Goal: Transaction & Acquisition: Purchase product/service

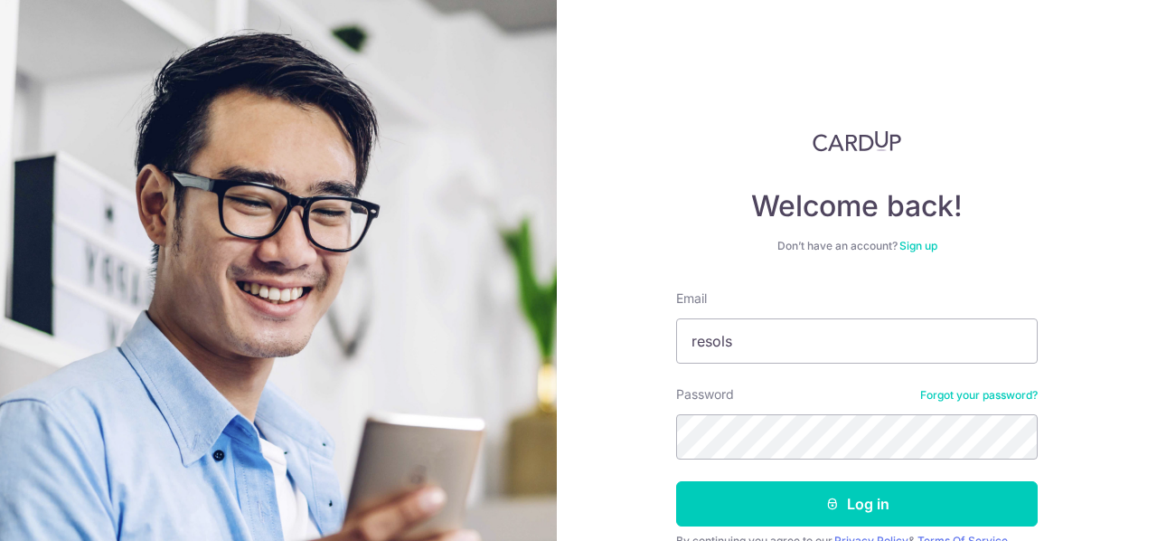
type input "resols@hotmail.com"
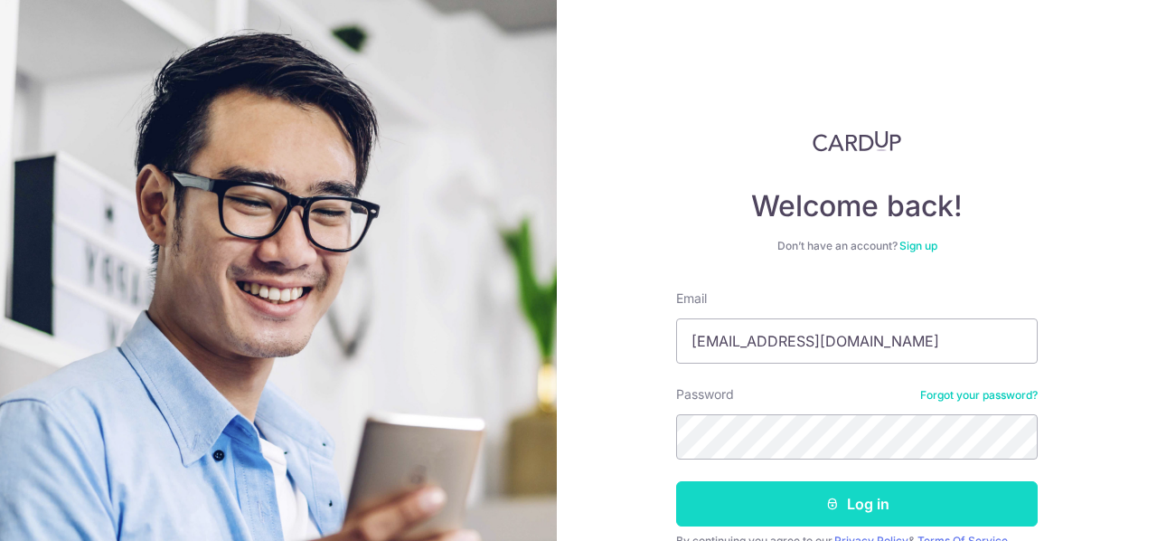
click at [870, 511] on button "Log in" at bounding box center [857, 503] width 362 height 45
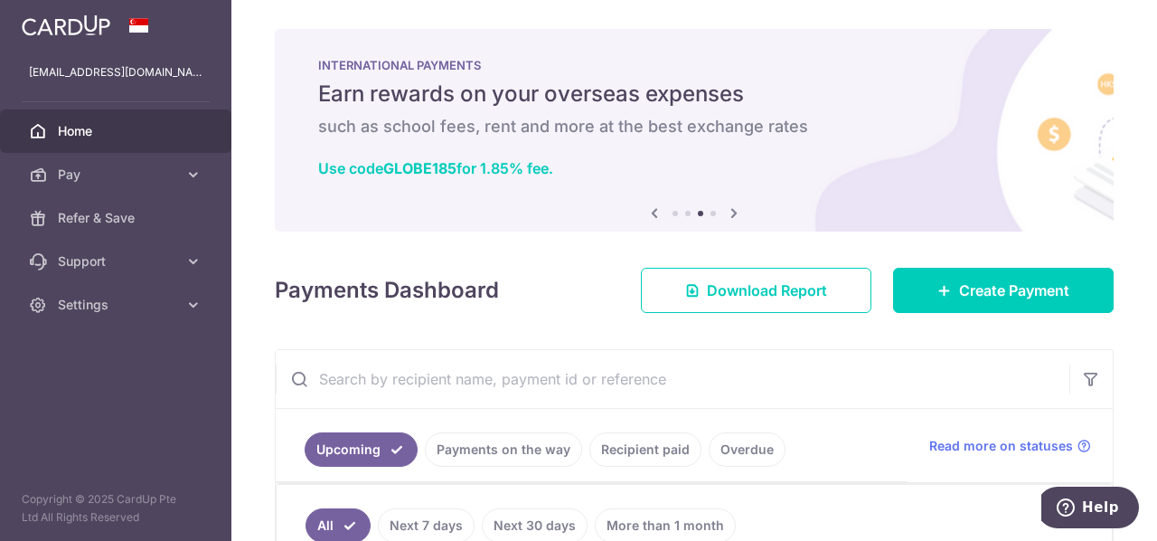
click at [653, 217] on icon at bounding box center [655, 213] width 22 height 23
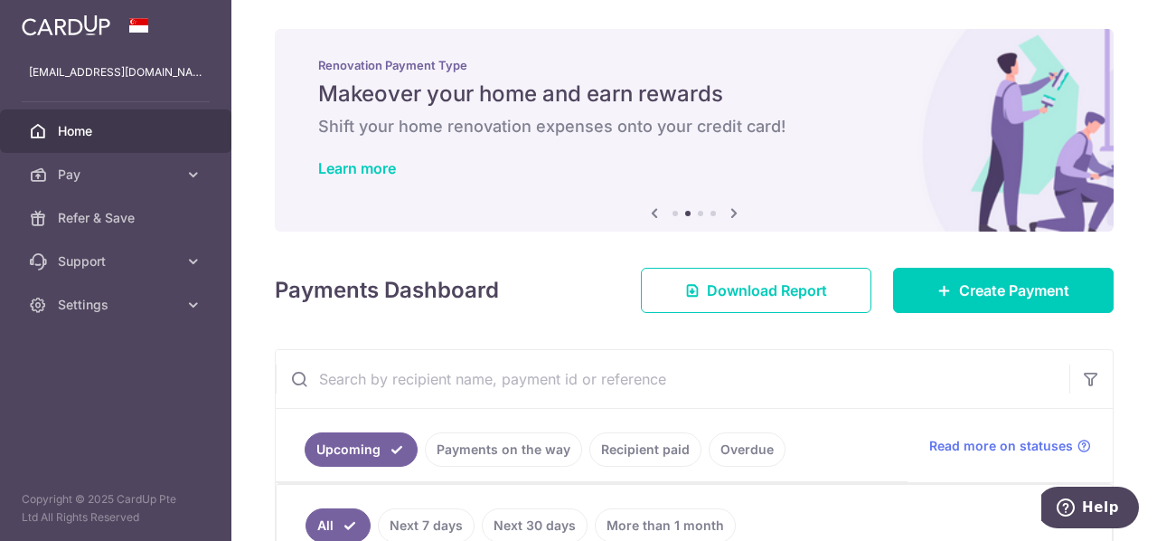
click at [653, 217] on icon at bounding box center [655, 213] width 22 height 23
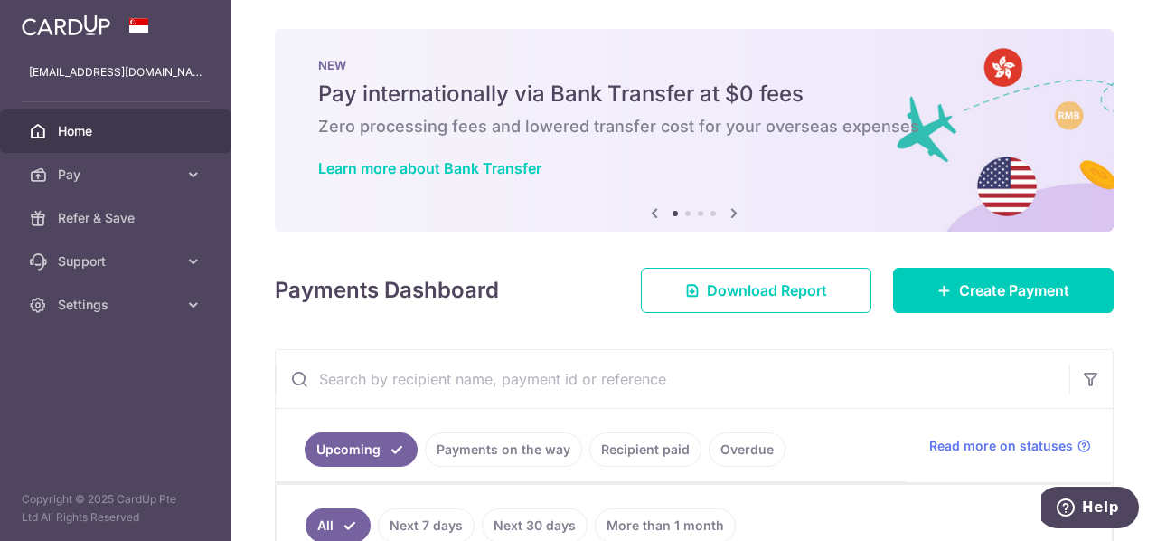
click at [733, 213] on icon at bounding box center [734, 213] width 22 height 23
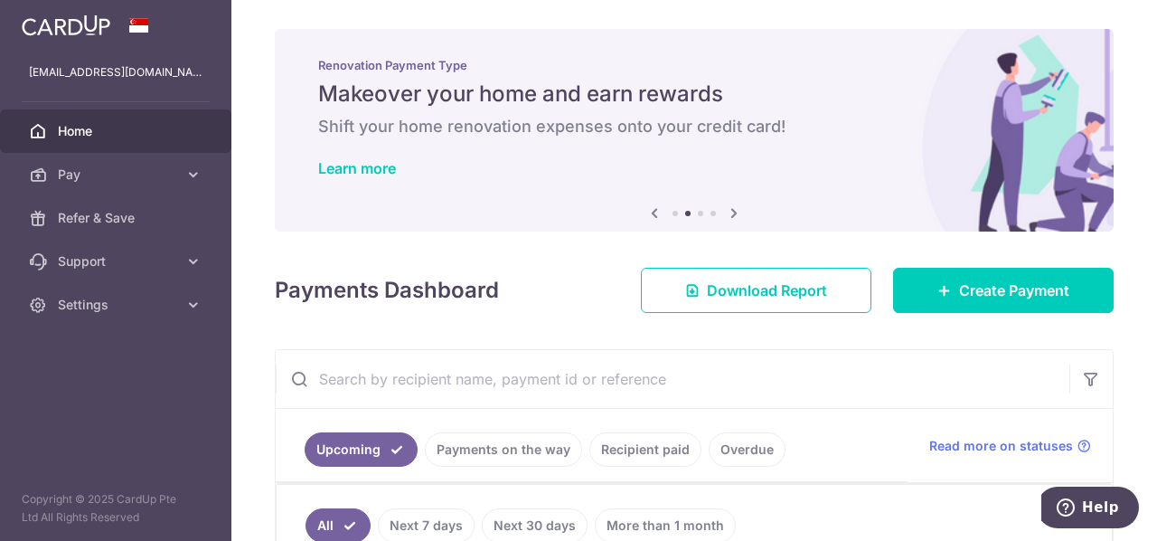
click at [733, 213] on icon at bounding box center [734, 213] width 22 height 23
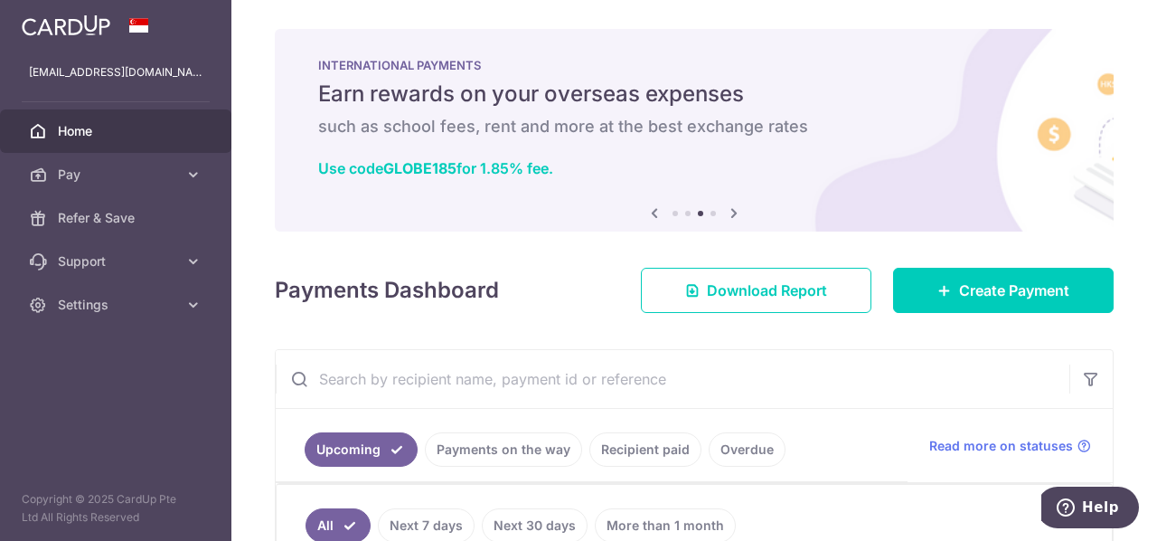
click at [733, 213] on icon at bounding box center [734, 213] width 22 height 23
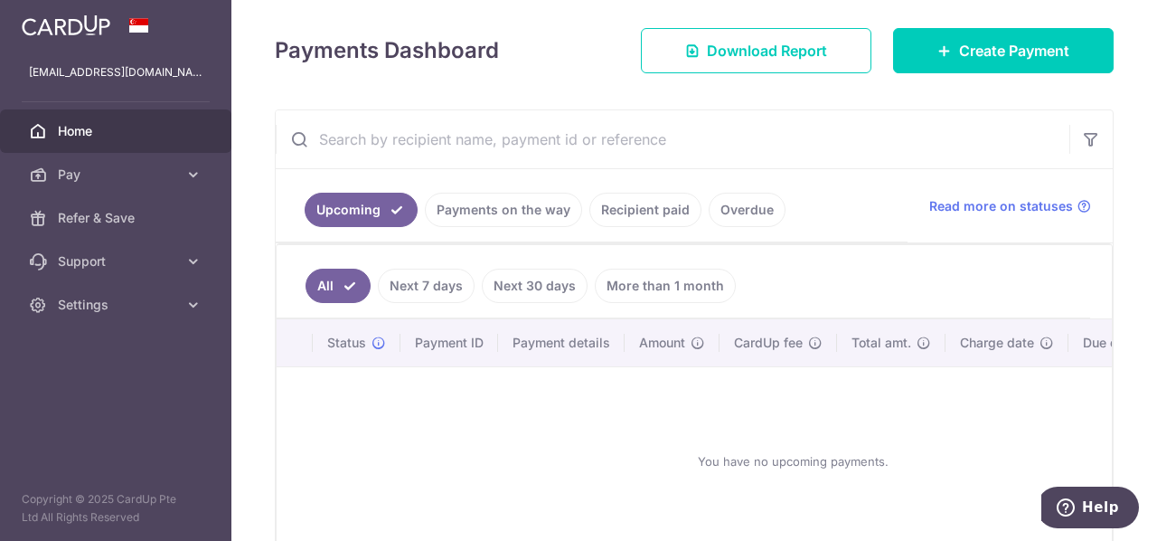
scroll to position [241, 0]
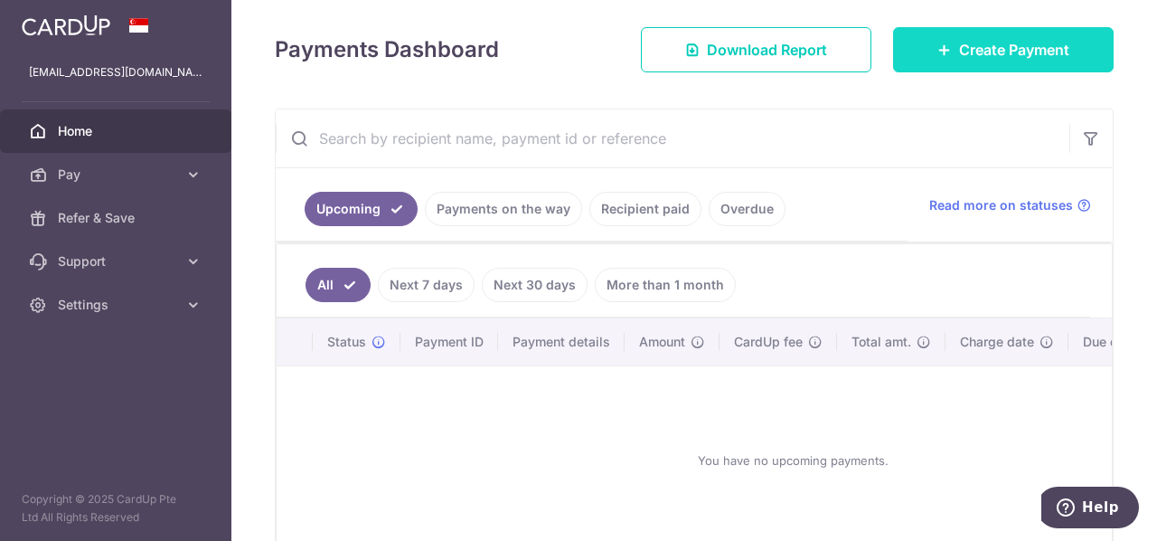
click at [988, 43] on span "Create Payment" at bounding box center [1014, 50] width 110 height 22
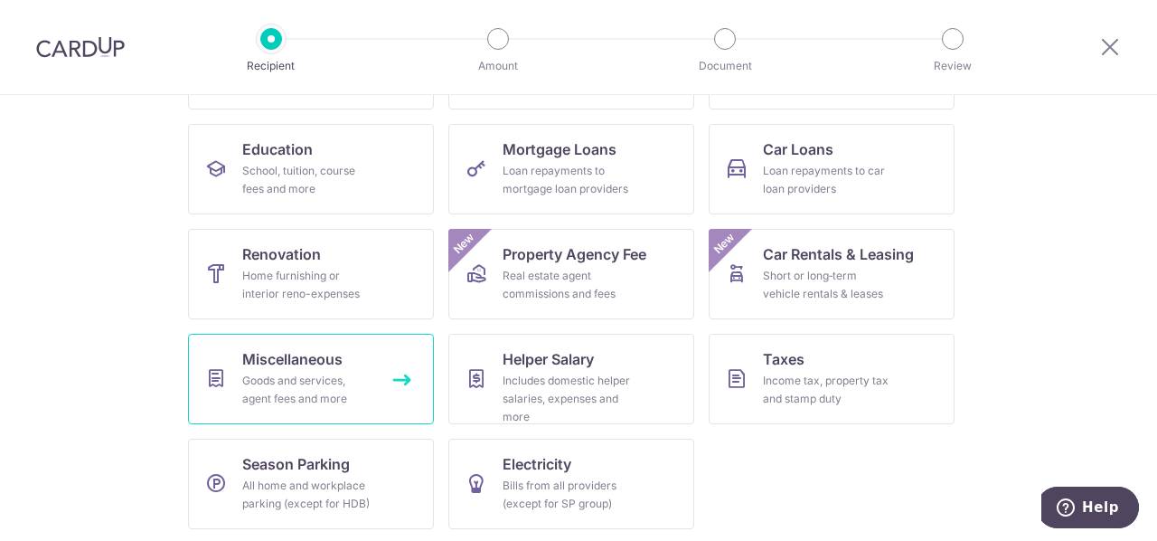
scroll to position [210, 0]
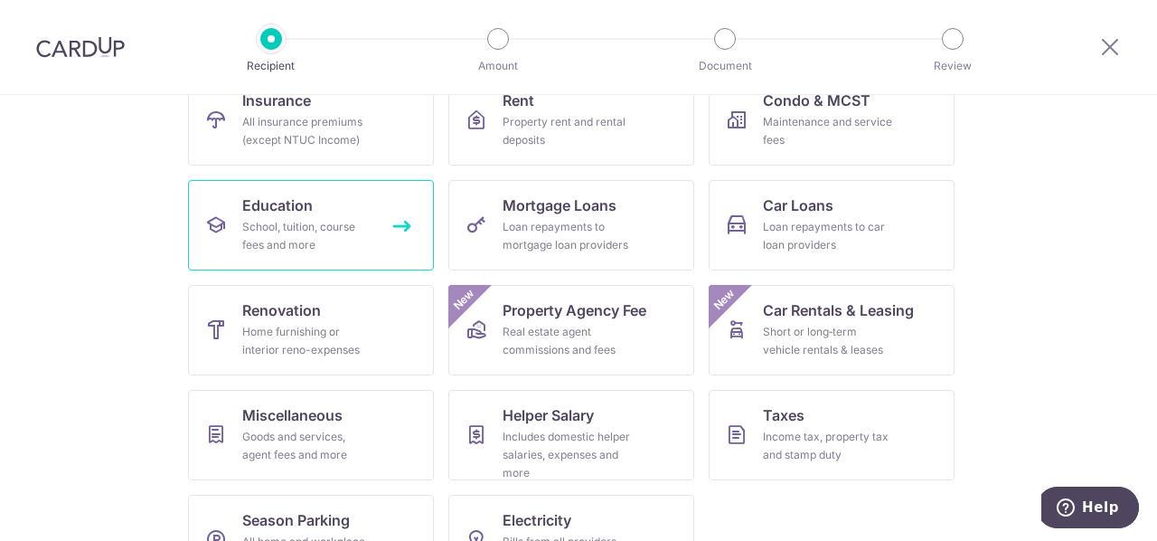
click at [291, 220] on div "School, tuition, course fees and more" at bounding box center [307, 236] width 130 height 36
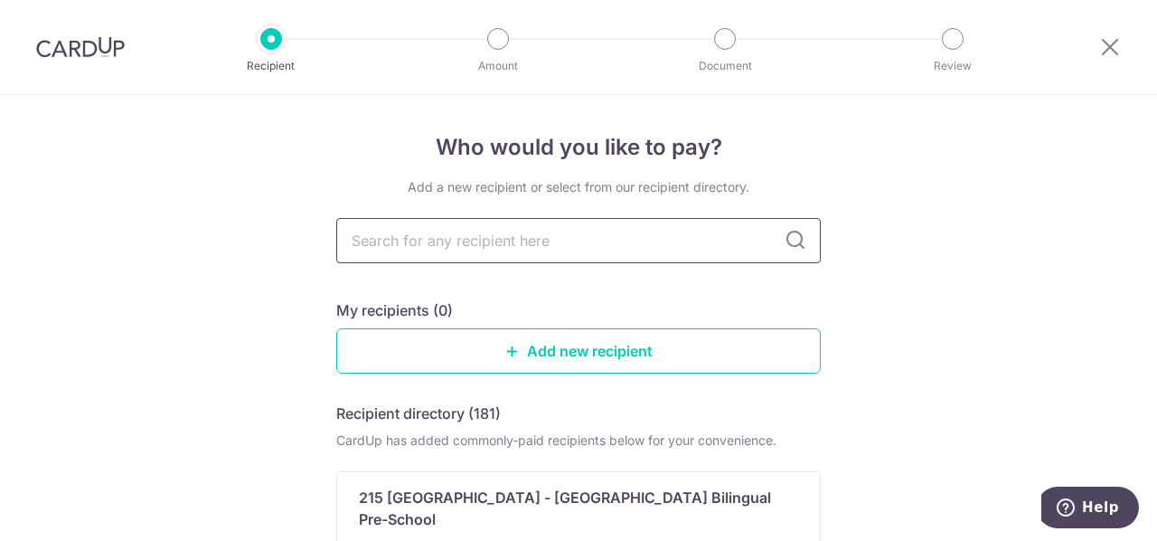
click at [496, 250] on input "text" at bounding box center [578, 240] width 485 height 45
type input "oodles"
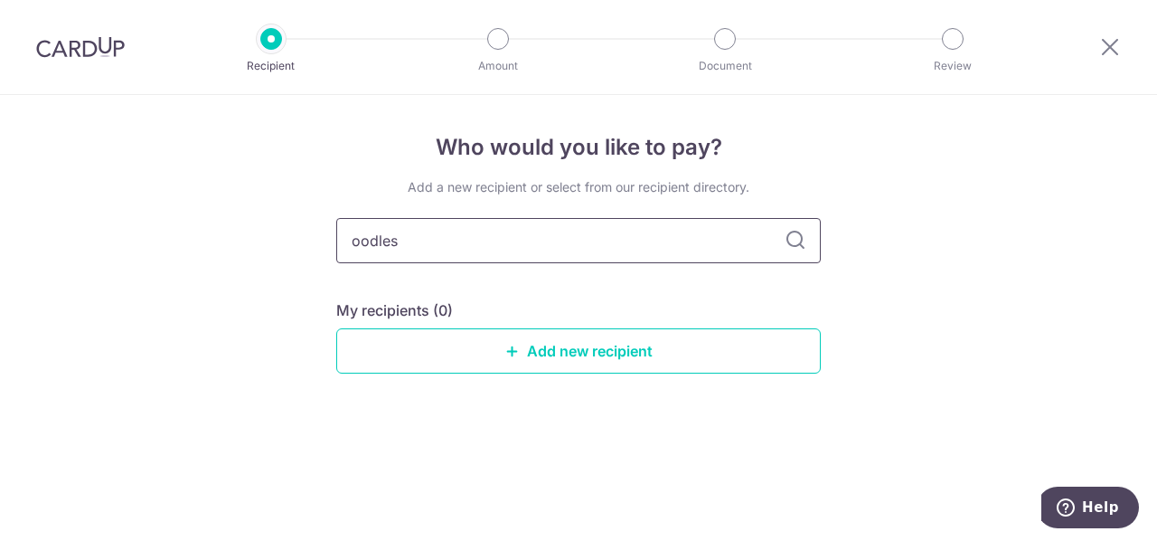
click at [767, 245] on input "oodles" at bounding box center [578, 240] width 485 height 45
click at [602, 354] on link "Add new recipient" at bounding box center [578, 350] width 485 height 45
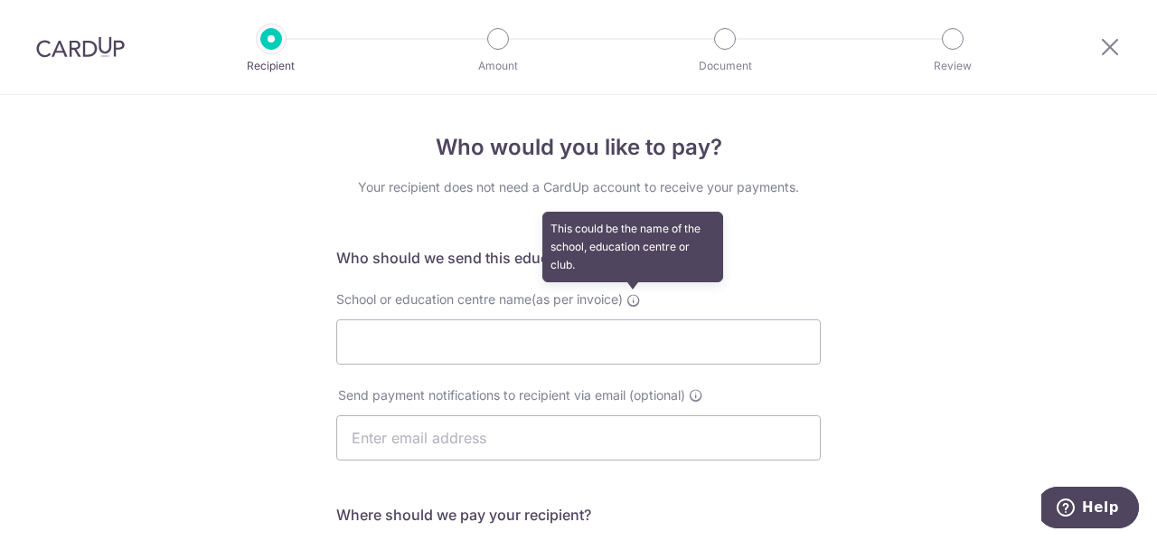
click at [638, 301] on icon at bounding box center [634, 300] width 14 height 14
click at [638, 319] on input "School or education centre name(as per invoice) This could be the name of the s…" at bounding box center [578, 341] width 485 height 45
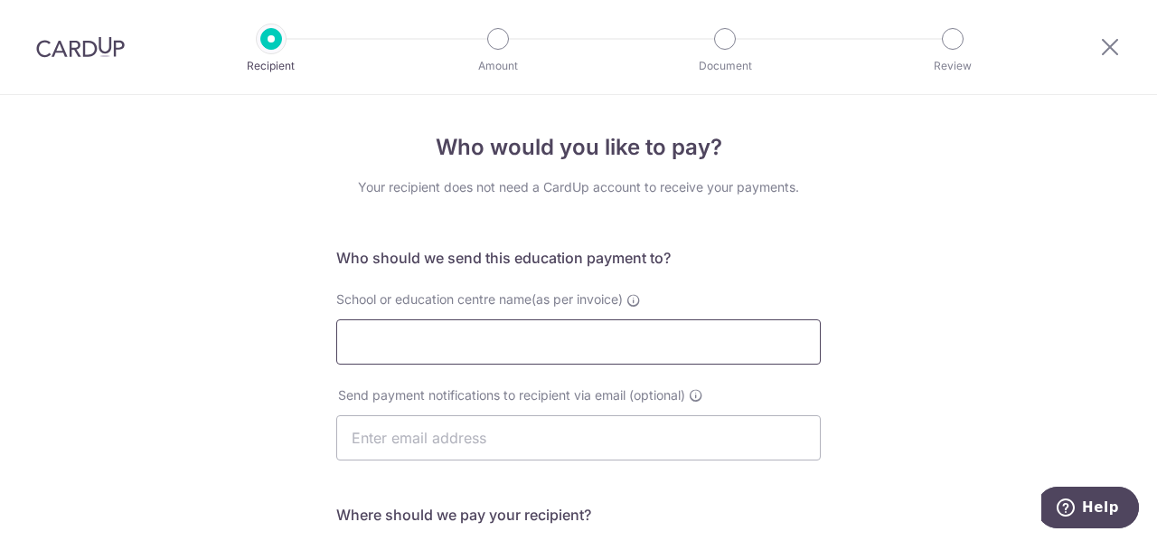
click at [640, 345] on input "School or education centre name(as per invoice)" at bounding box center [578, 341] width 485 height 45
paste input "Oodles Learning (Woodleigh) Pte Ltd"
type input "Oodles Learning (Woodleigh) Pte Ltd"
click at [546, 441] on input "text" at bounding box center [578, 437] width 485 height 45
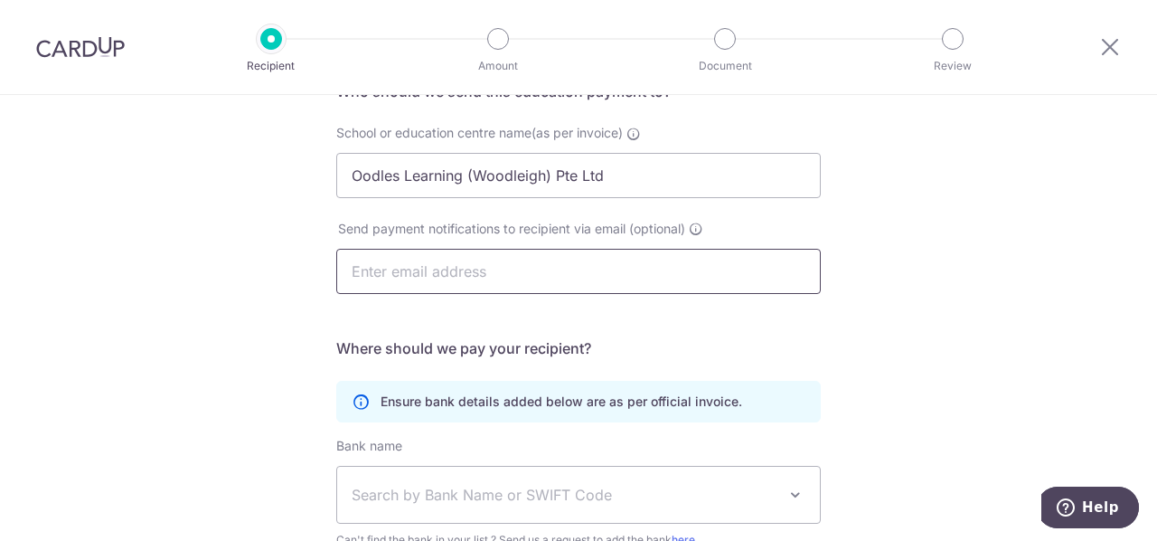
scroll to position [165, 0]
click at [580, 264] on input "text" at bounding box center [578, 272] width 485 height 45
paste input "woodleigh@oodleslearning.com"
type input "woodleigh@oodleslearning.com"
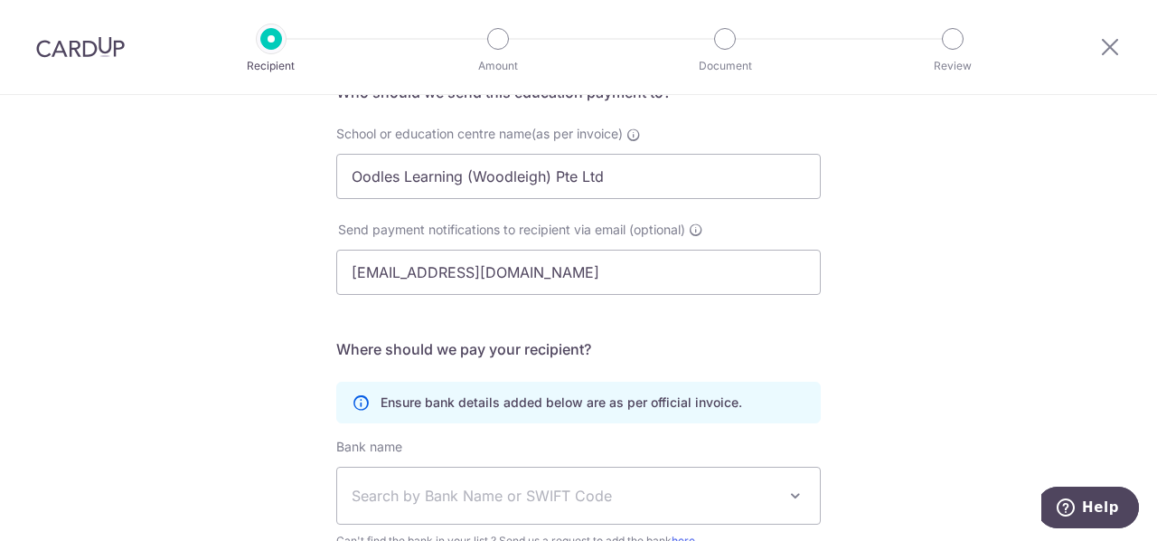
click at [878, 267] on div "Who would you like to pay? Your recipient does not need a CardUp account to rec…" at bounding box center [578, 359] width 1157 height 861
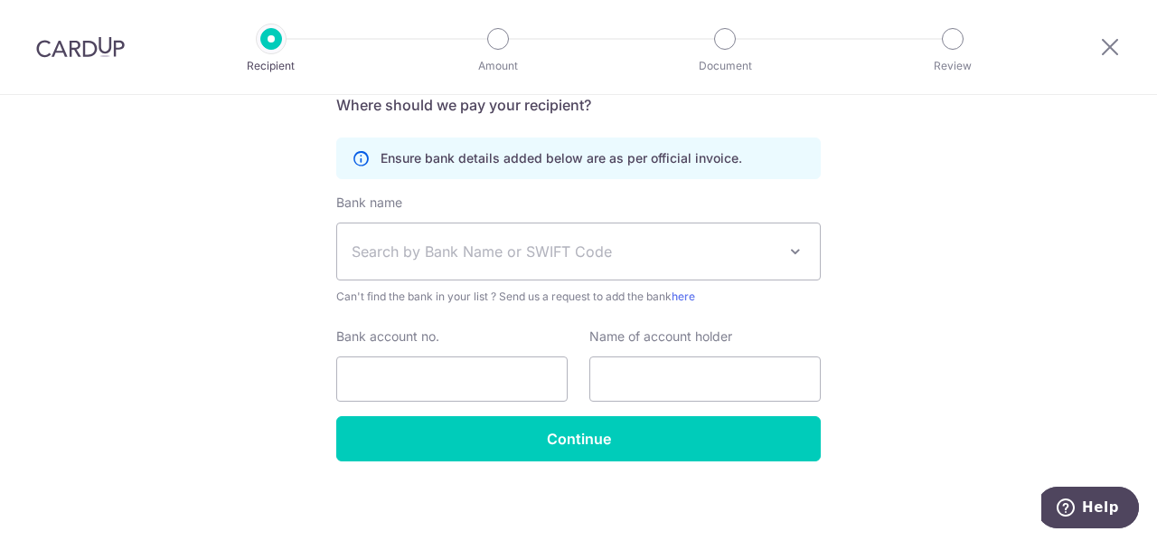
scroll to position [413, 0]
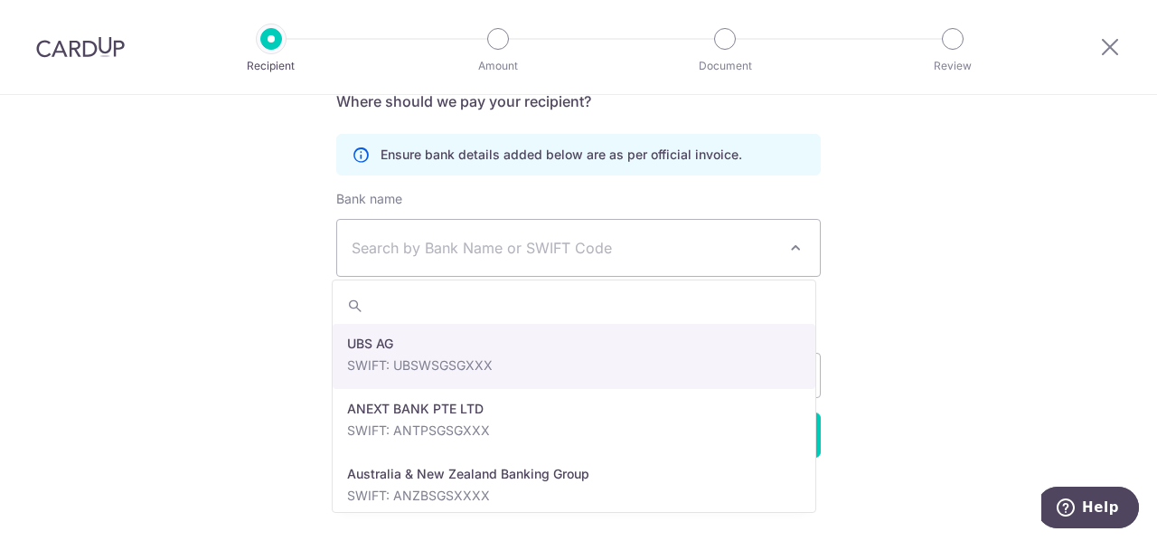
click at [785, 250] on span at bounding box center [796, 248] width 22 height 22
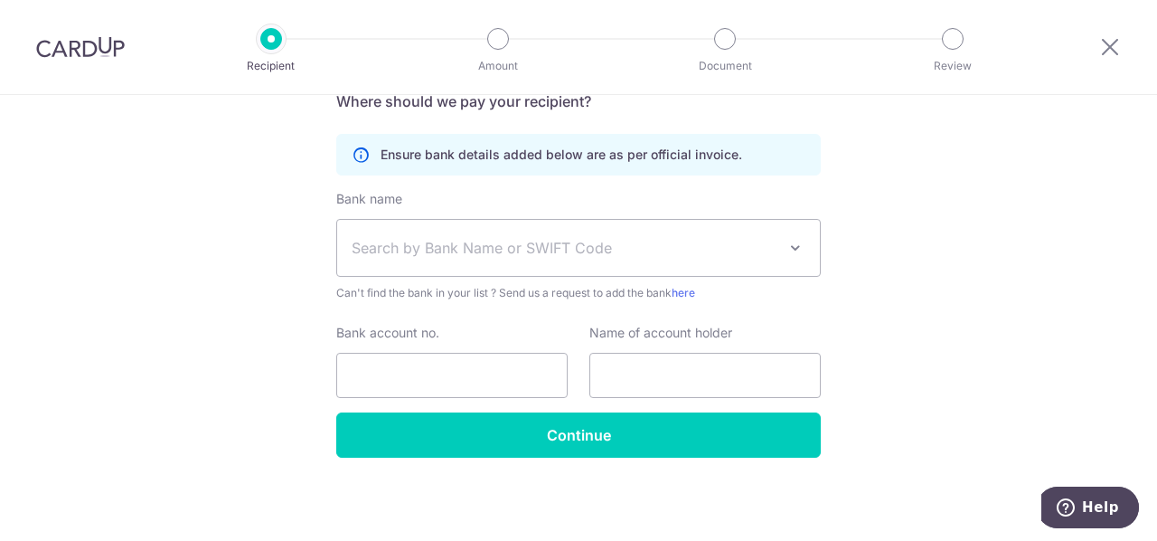
click at [872, 326] on div "Who would you like to pay? Your recipient does not need a CardUp account to rec…" at bounding box center [578, 112] width 1157 height 861
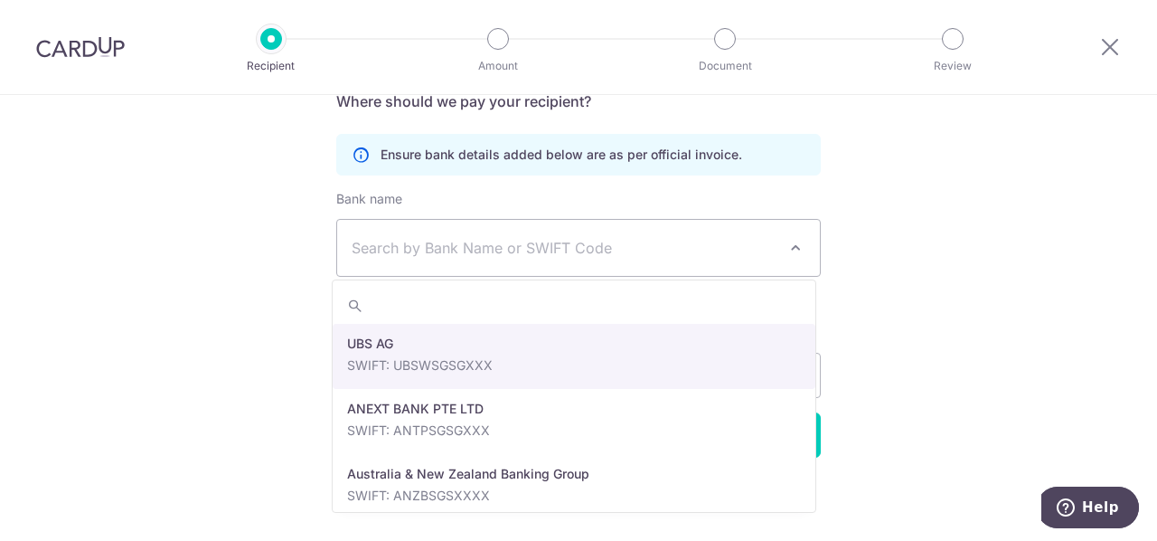
click at [799, 249] on span at bounding box center [796, 248] width 22 height 22
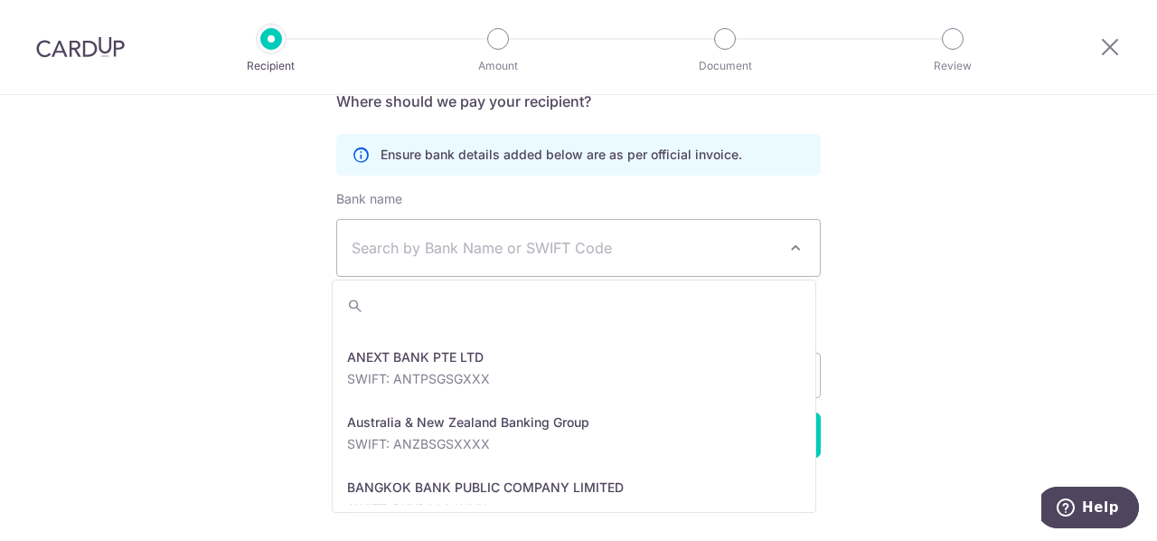
scroll to position [0, 0]
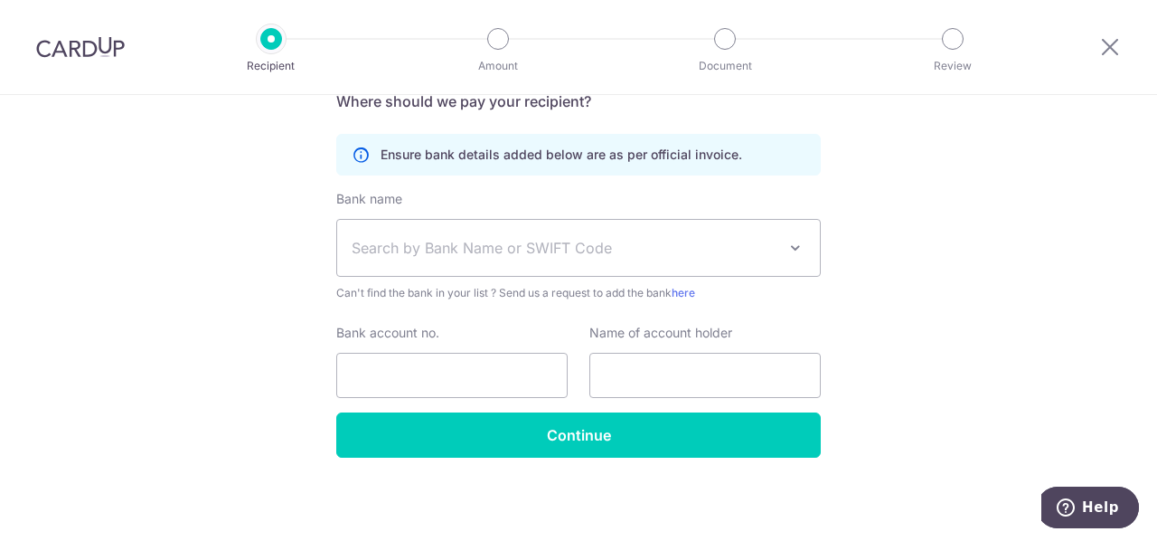
click at [130, 329] on div "Who would you like to pay? Your recipient does not need a CardUp account to rec…" at bounding box center [578, 112] width 1157 height 861
click at [694, 294] on link "here" at bounding box center [684, 293] width 24 height 14
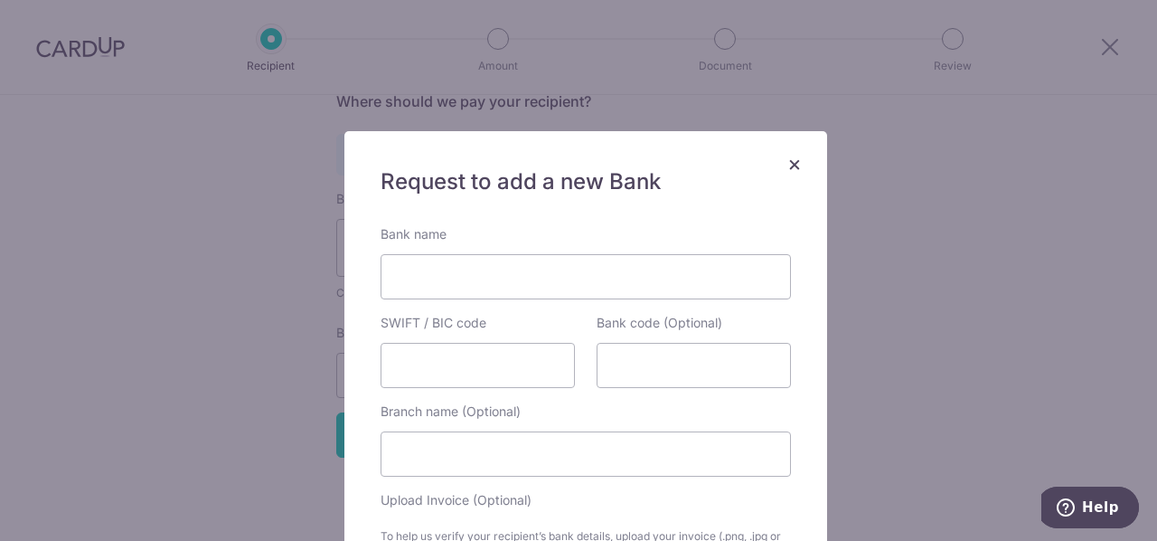
click at [788, 168] on span "×" at bounding box center [795, 163] width 14 height 26
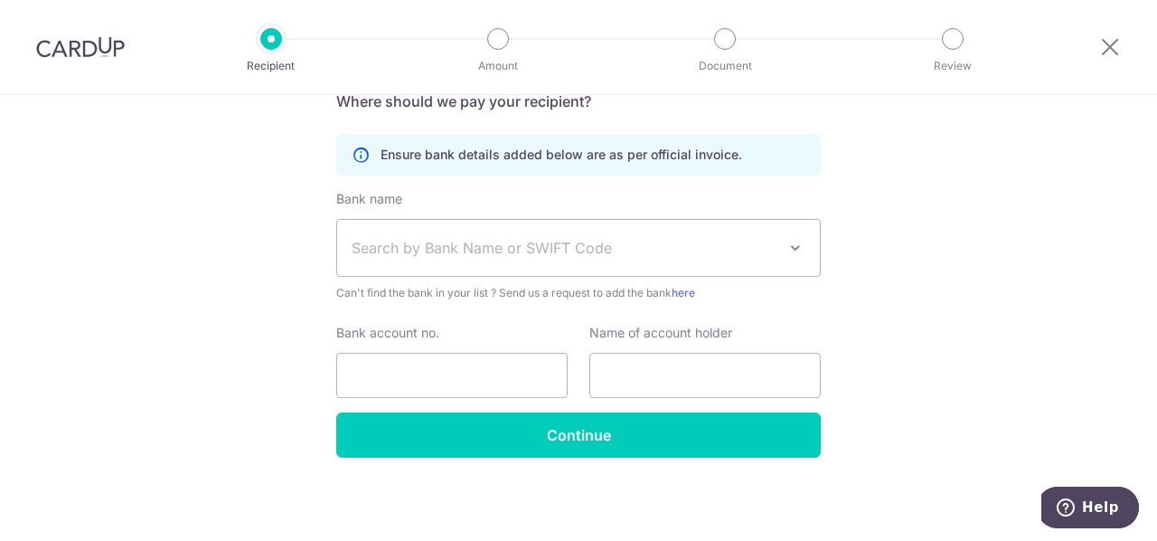
click at [506, 350] on div "Bank account no." at bounding box center [451, 361] width 231 height 74
click at [732, 360] on input "text" at bounding box center [705, 375] width 231 height 45
click at [925, 348] on div "Who would you like to pay? Your recipient does not need a CardUp account to rec…" at bounding box center [578, 112] width 1157 height 861
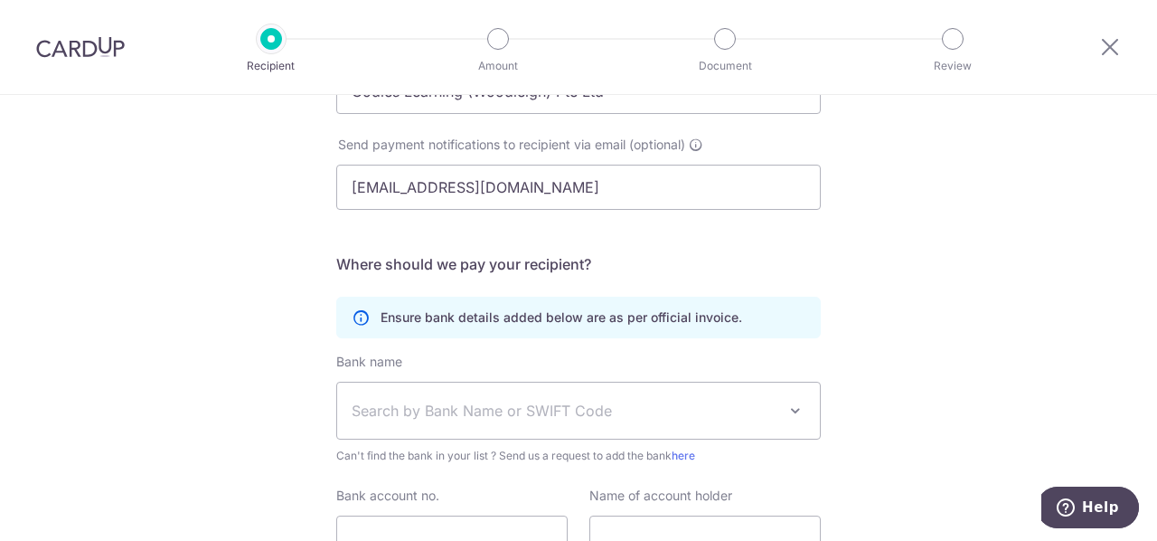
scroll to position [413, 0]
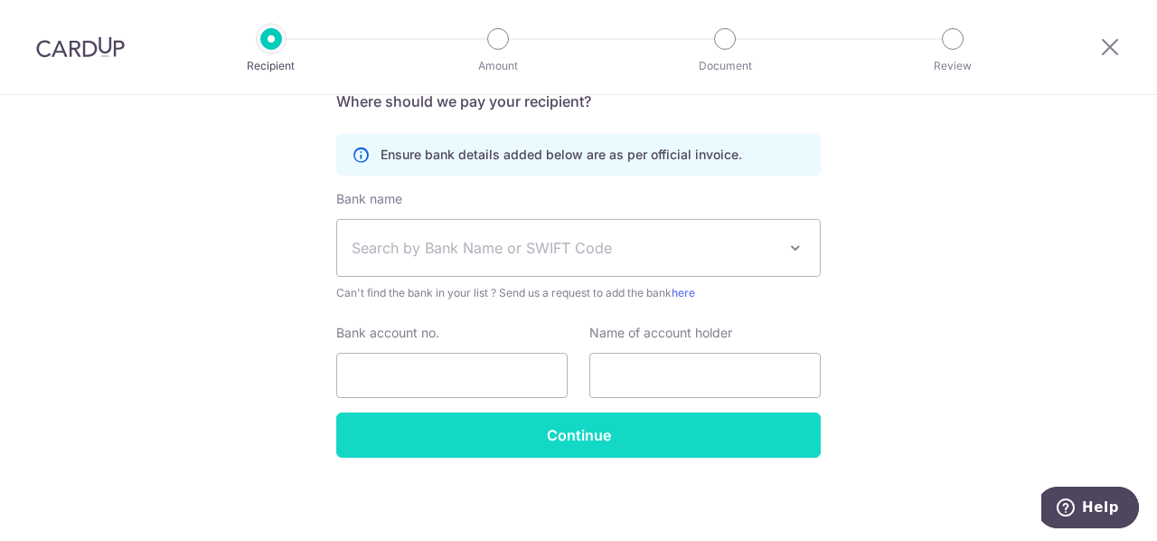
click at [635, 420] on input "Continue" at bounding box center [578, 434] width 485 height 45
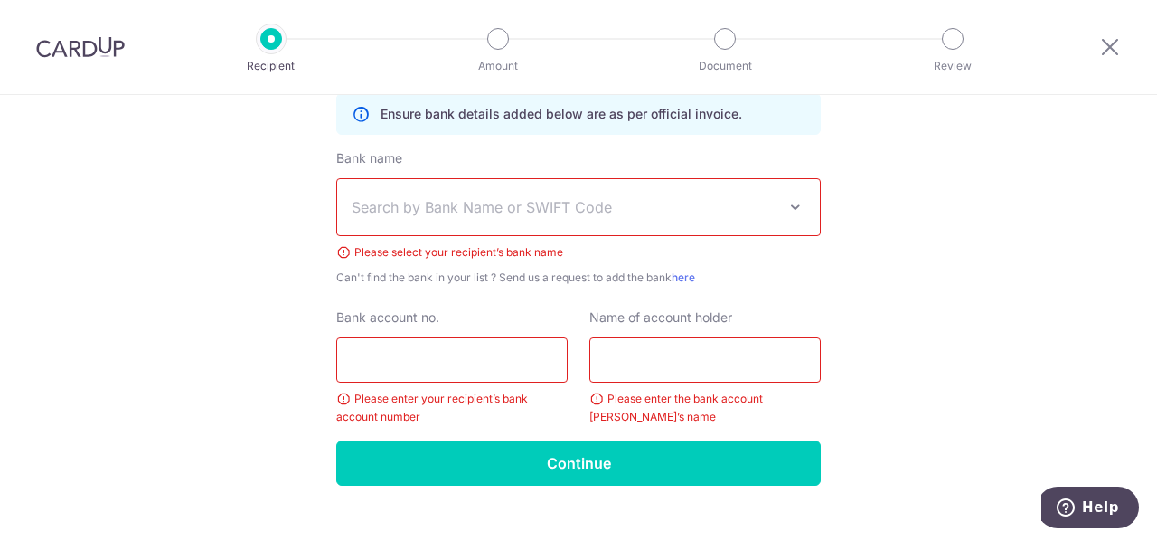
scroll to position [456, 0]
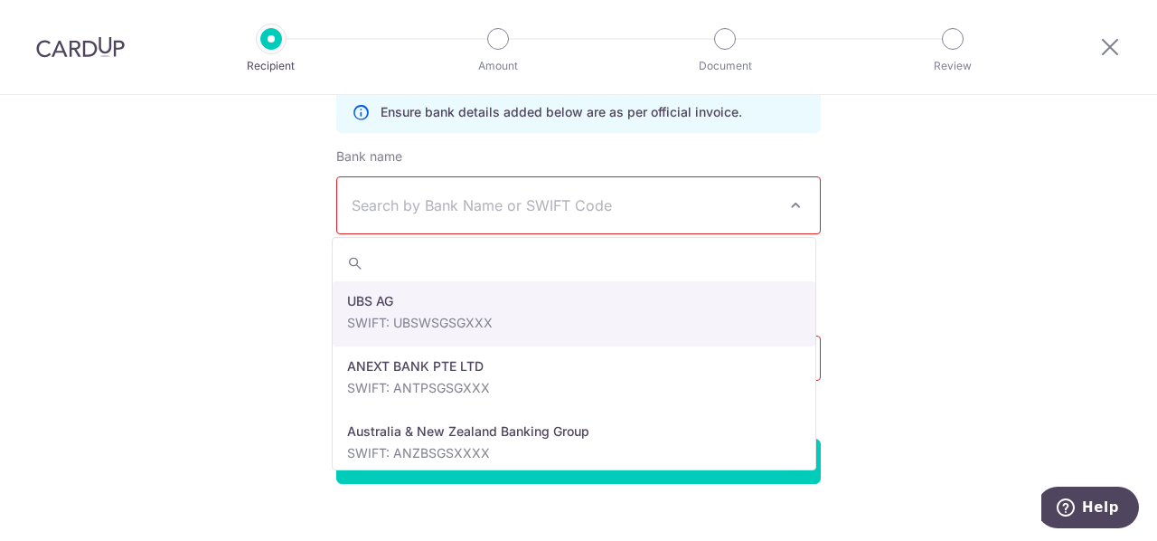
click at [805, 193] on span "Search by Bank Name or SWIFT Code" at bounding box center [578, 205] width 483 height 56
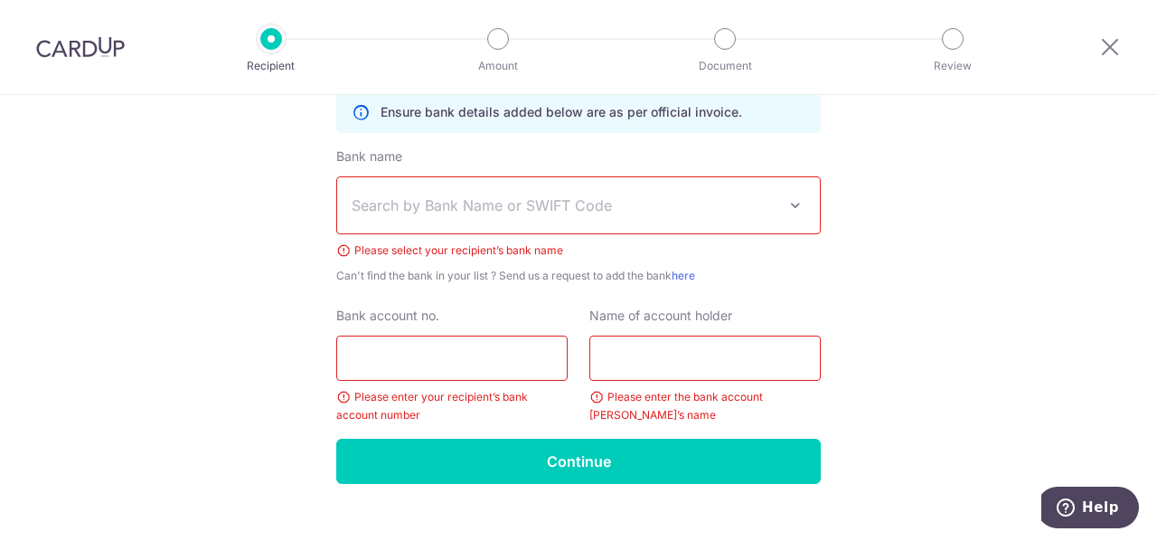
click at [942, 215] on div "Who would you like to pay? Your recipient does not need a CardUp account to rec…" at bounding box center [578, 104] width 1157 height 930
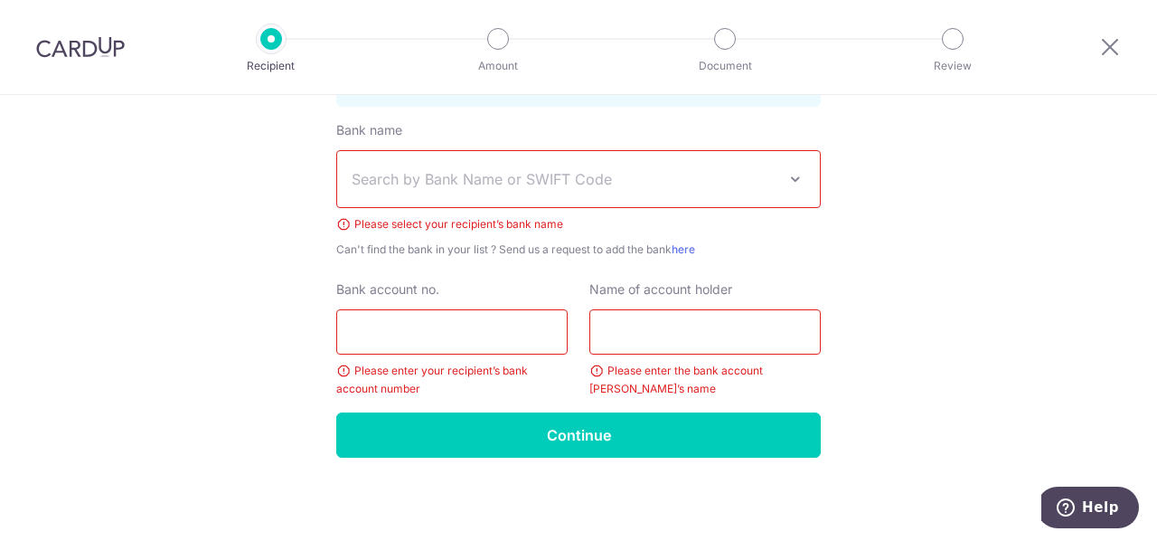
scroll to position [0, 0]
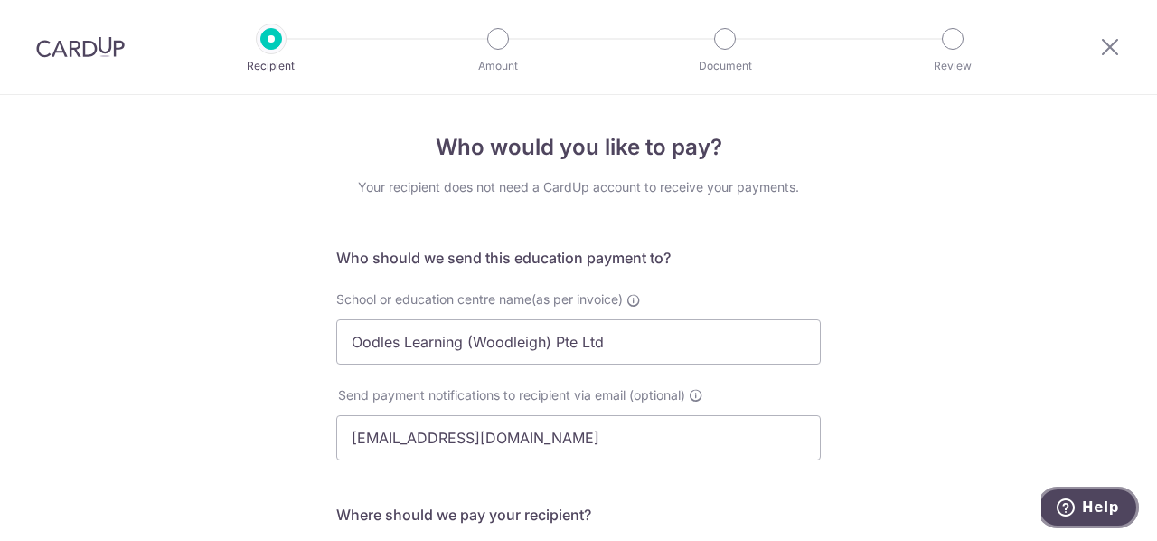
click at [1082, 509] on span "Help" at bounding box center [1069, 507] width 25 height 18
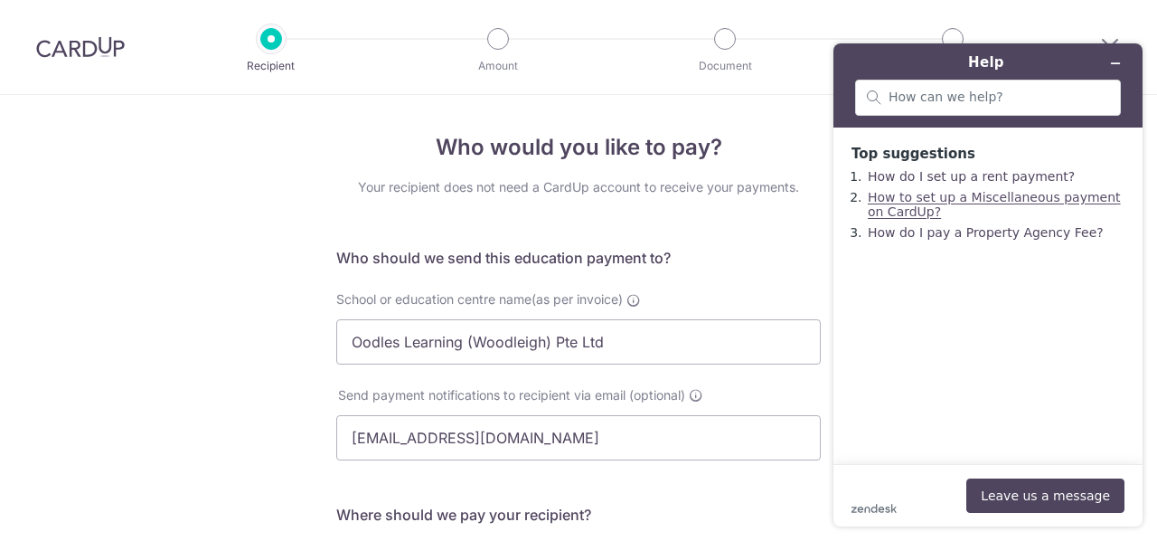
click at [1049, 203] on link "How to set up a Miscellaneous payment on CardUp?" at bounding box center [994, 204] width 253 height 29
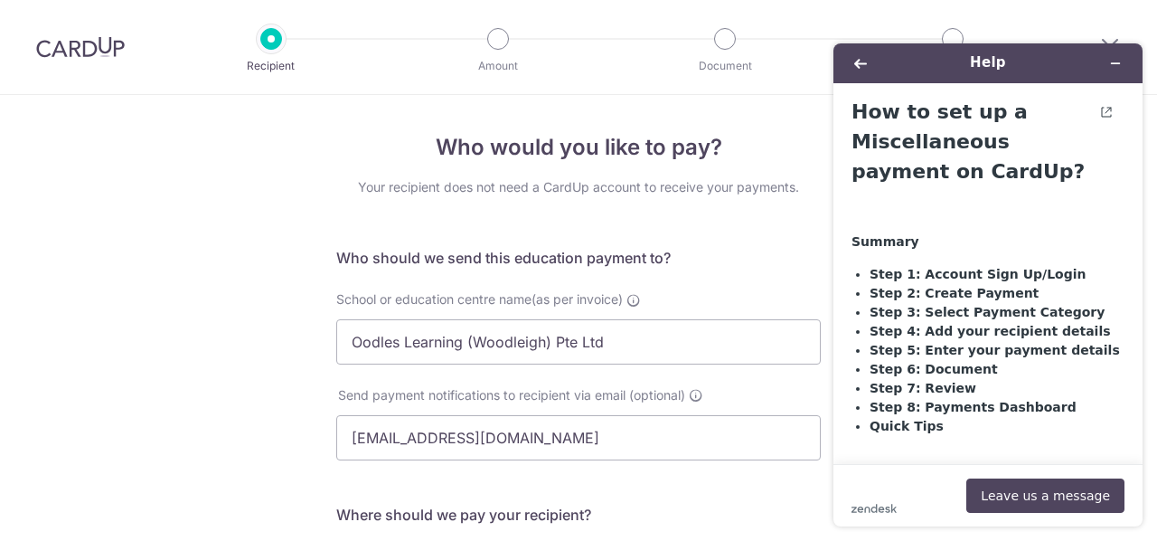
click at [1002, 370] on li "Step 6: Document" at bounding box center [997, 369] width 255 height 19
click at [863, 61] on icon "Back" at bounding box center [861, 63] width 13 height 13
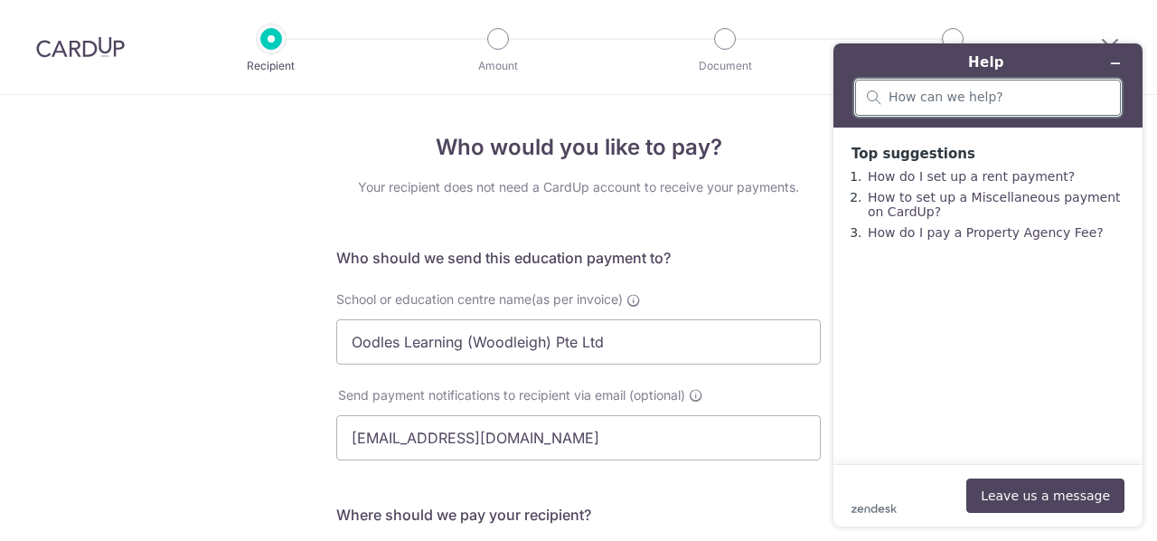
click at [951, 95] on input "search" at bounding box center [999, 98] width 221 height 16
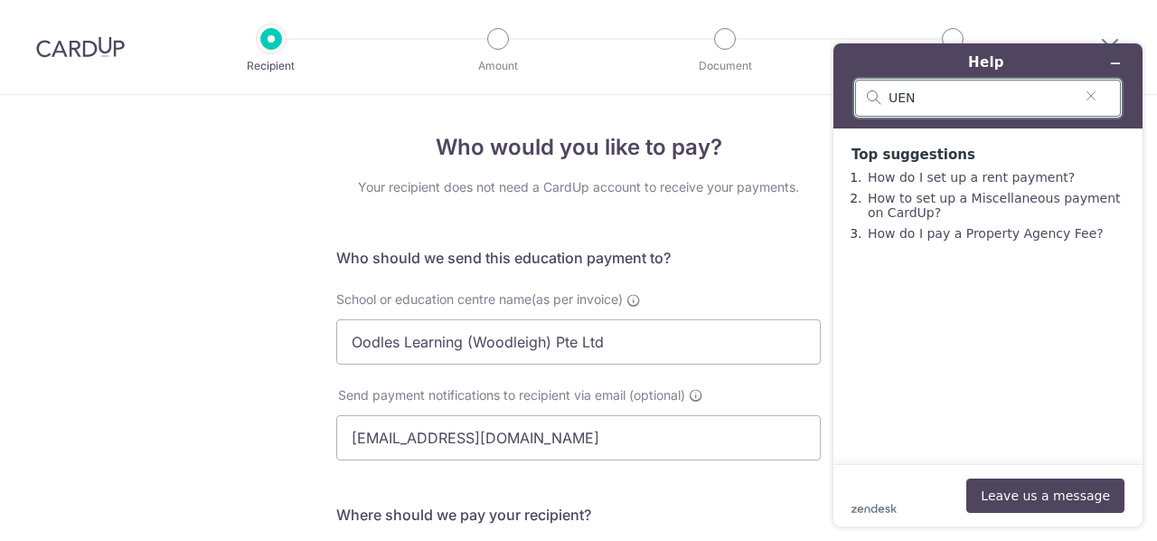
type input "UEN"
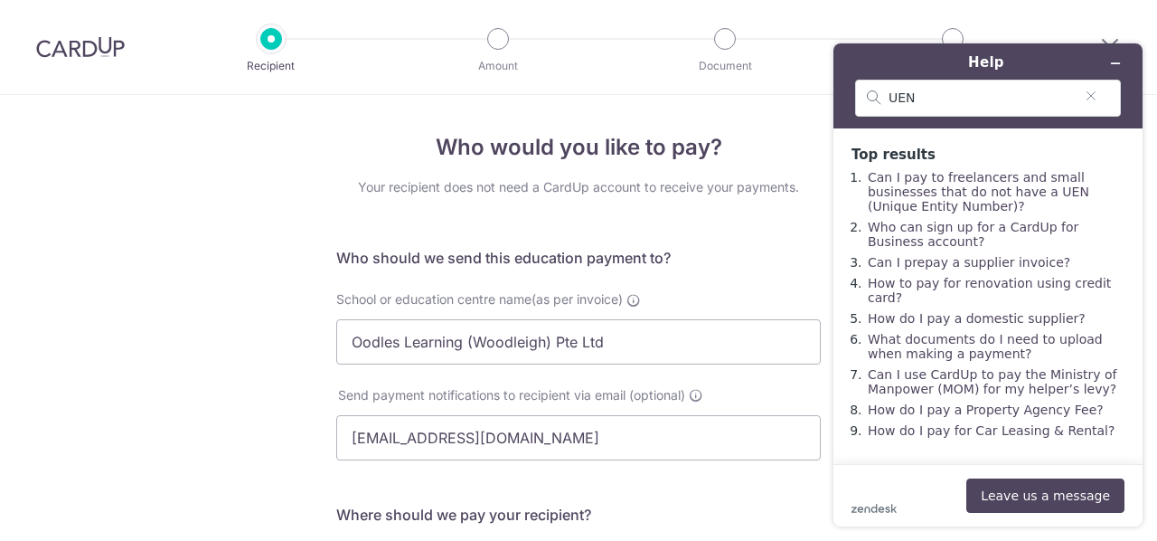
scroll to position [11, 0]
click at [1116, 66] on icon "Minimise widget" at bounding box center [1116, 63] width 13 height 13
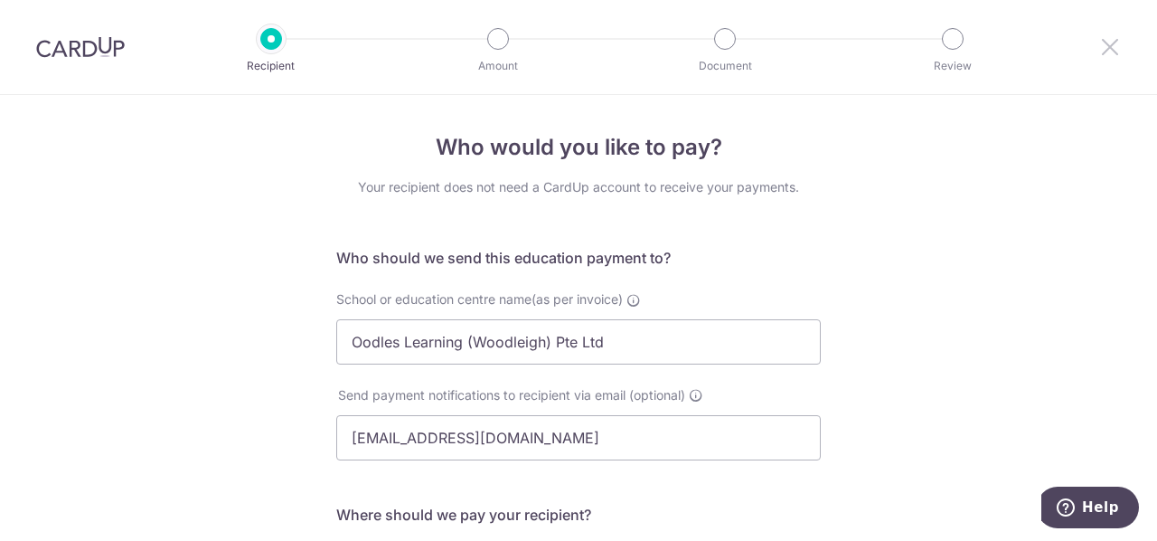
click at [1112, 37] on icon at bounding box center [1111, 46] width 22 height 23
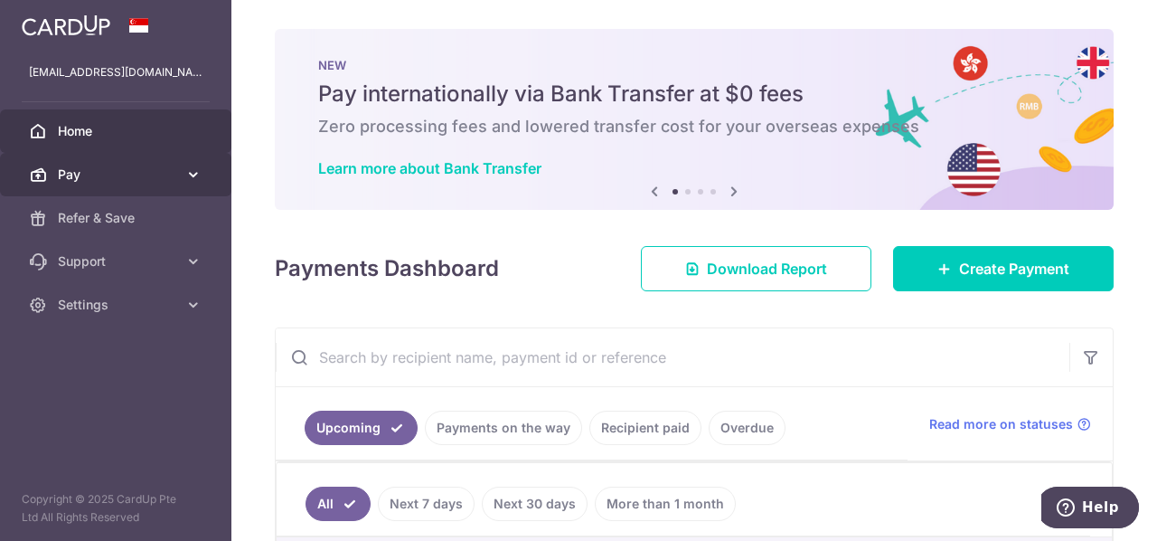
click at [184, 175] on link "Pay" at bounding box center [115, 174] width 231 height 43
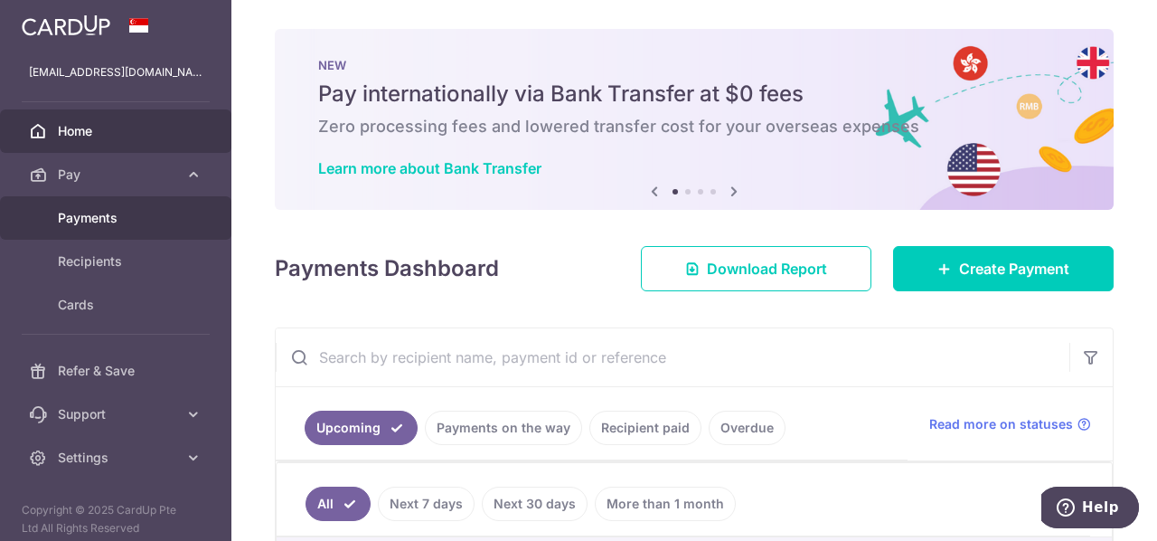
click at [115, 210] on span "Payments" at bounding box center [117, 218] width 119 height 18
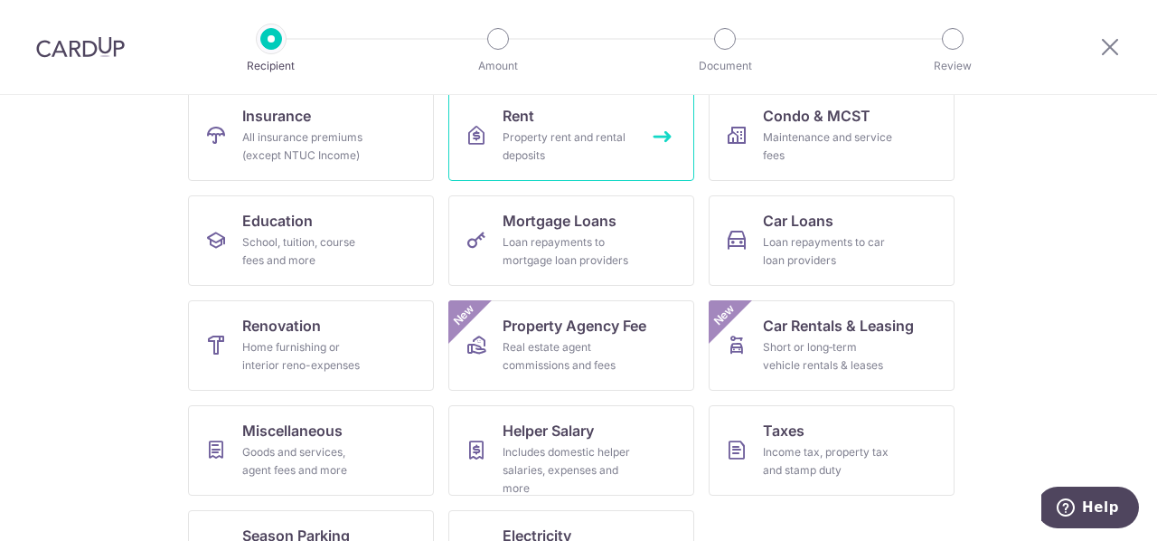
scroll to position [268, 0]
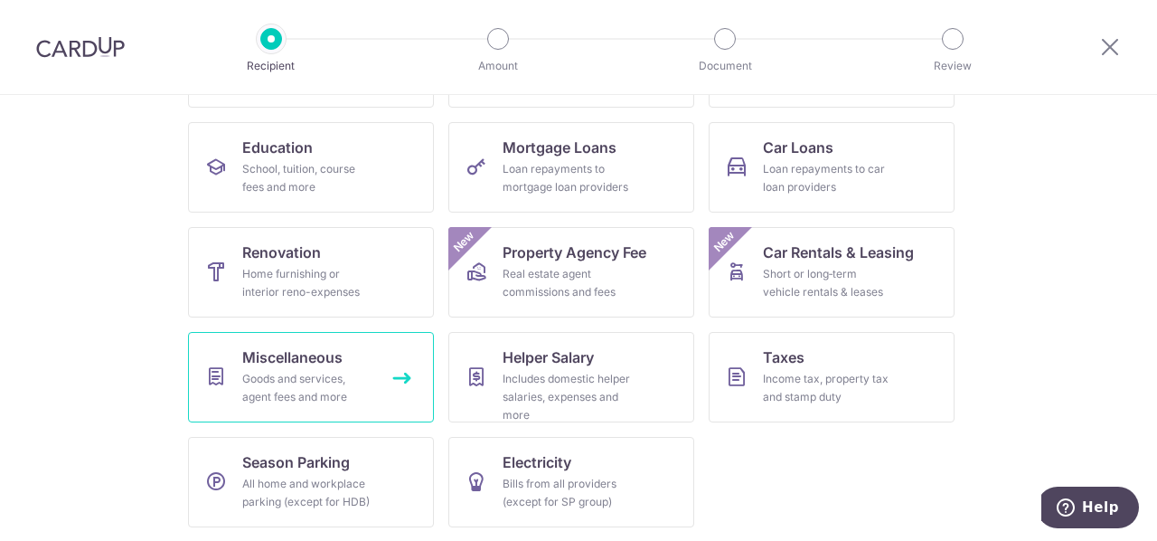
click at [294, 379] on div "Goods and services, agent fees and more" at bounding box center [307, 388] width 130 height 36
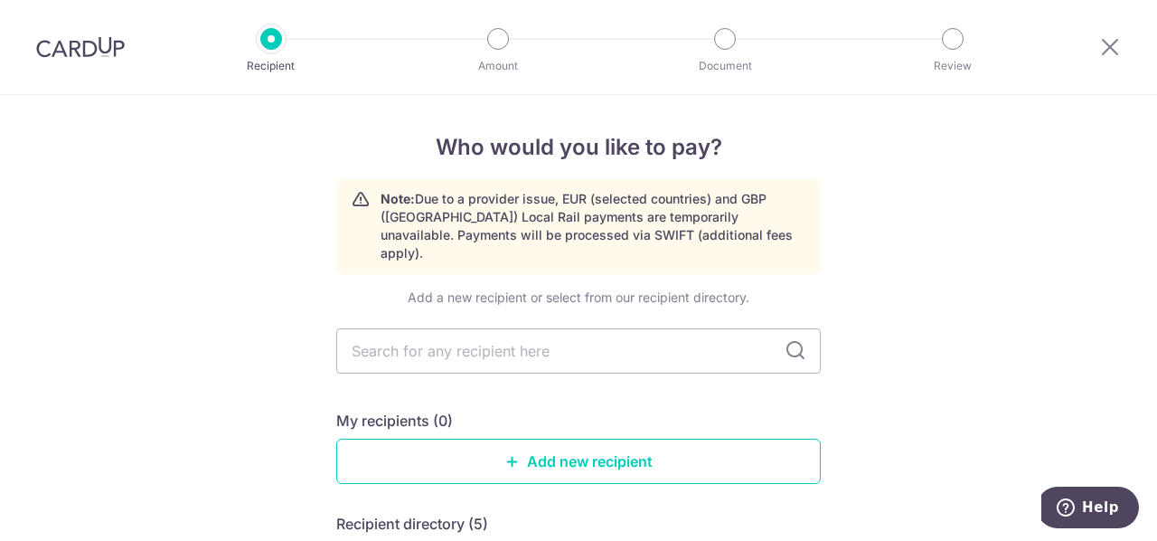
click at [791, 340] on icon at bounding box center [796, 351] width 22 height 22
click at [659, 329] on input "text" at bounding box center [578, 350] width 485 height 45
type input "oodles"
click at [800, 340] on icon at bounding box center [796, 351] width 22 height 22
click at [601, 346] on input "oodles" at bounding box center [578, 350] width 485 height 45
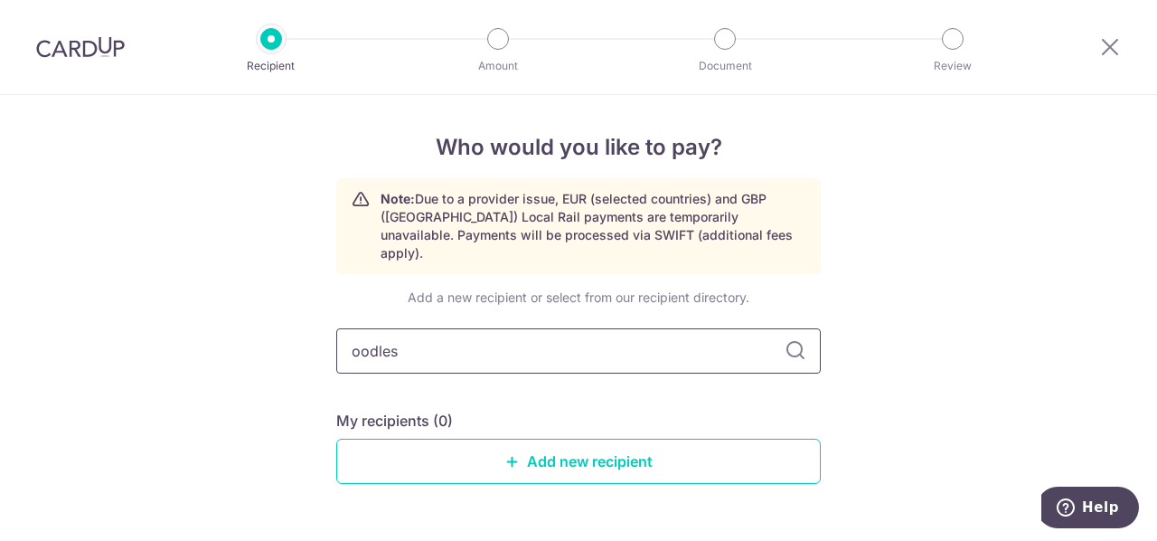
type input "oodles"
click at [793, 340] on icon at bounding box center [796, 351] width 22 height 22
drag, startPoint x: 793, startPoint y: 334, endPoint x: 629, endPoint y: 330, distance: 163.7
click at [629, 330] on div "oodles" at bounding box center [578, 350] width 485 height 45
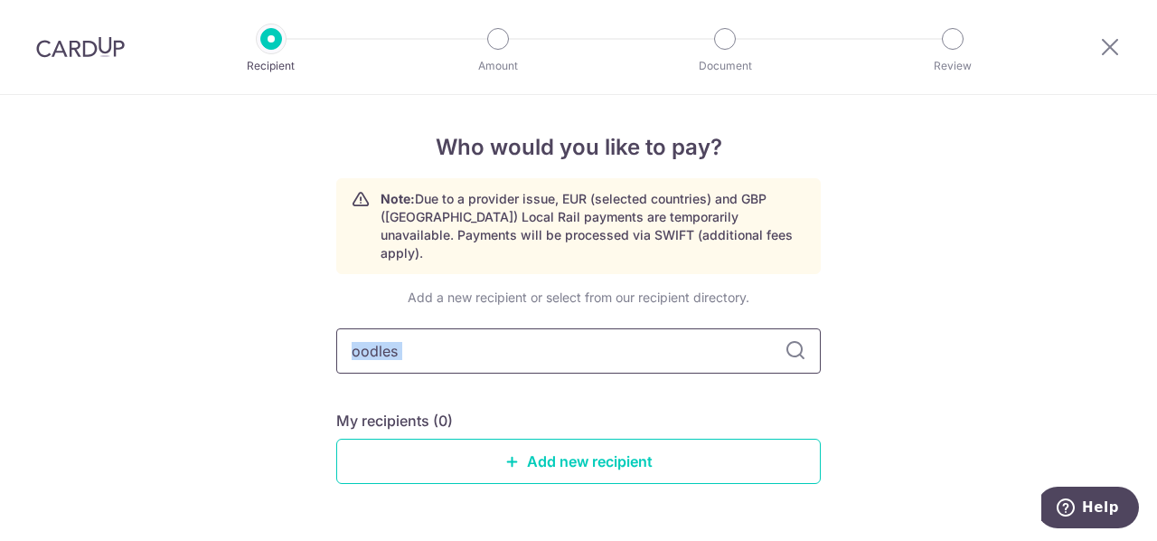
click at [629, 330] on input "oodles" at bounding box center [578, 350] width 485 height 45
type input "o"
type input "mcdonald"
click at [777, 330] on input "mcdonald" at bounding box center [578, 350] width 485 height 45
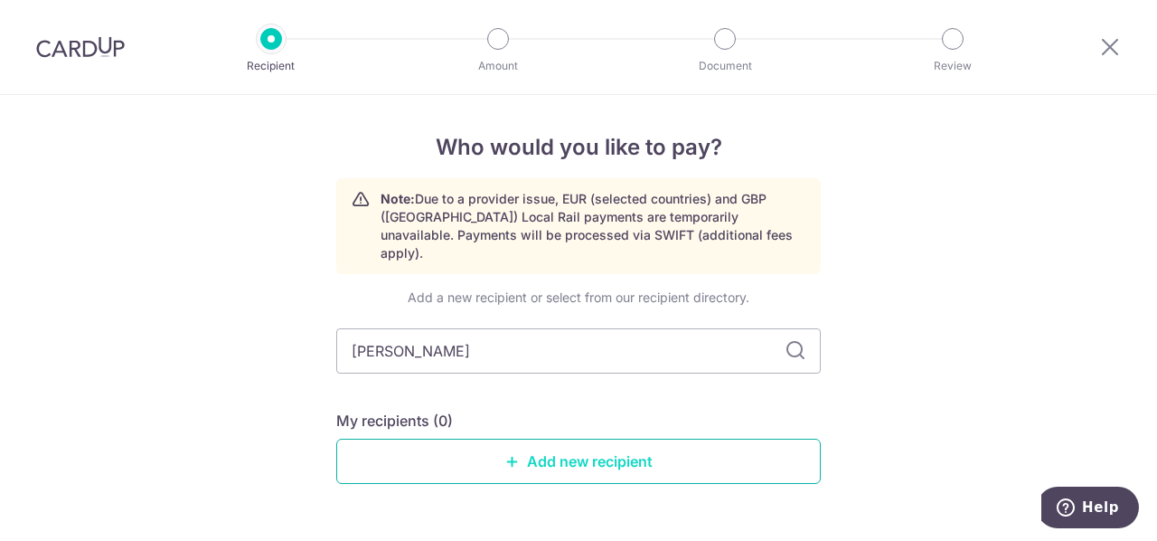
click at [576, 446] on link "Add new recipient" at bounding box center [578, 461] width 485 height 45
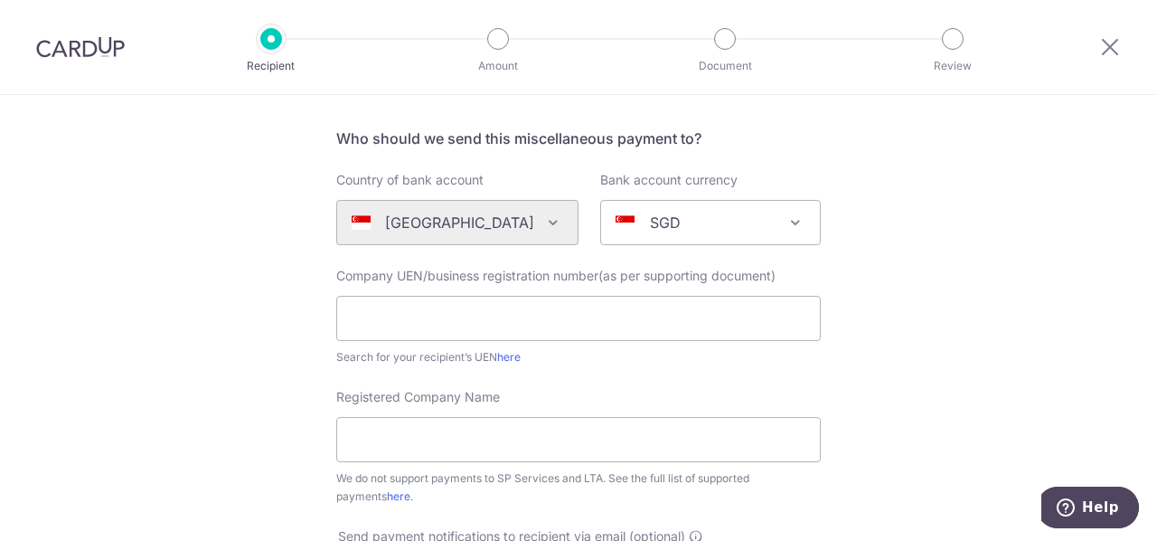
scroll to position [119, 0]
click at [504, 216] on div "Algeria Andorra Angola Anguilla Argentina Armenia Aruba Australia Austria Azerb…" at bounding box center [457, 222] width 242 height 45
click at [740, 308] on input "text" at bounding box center [578, 318] width 485 height 45
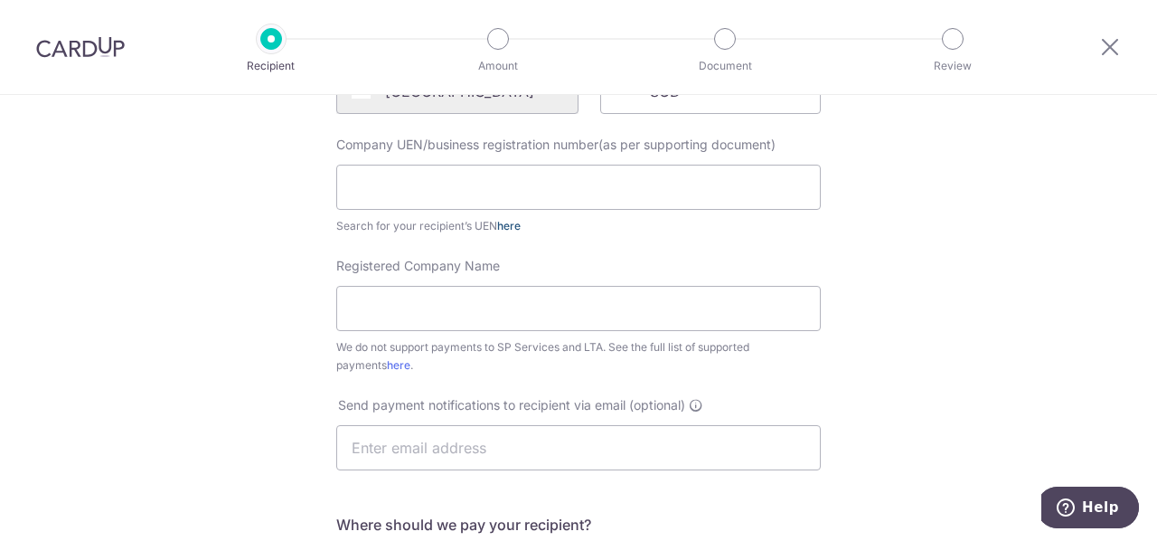
click at [511, 223] on link "here" at bounding box center [509, 226] width 24 height 14
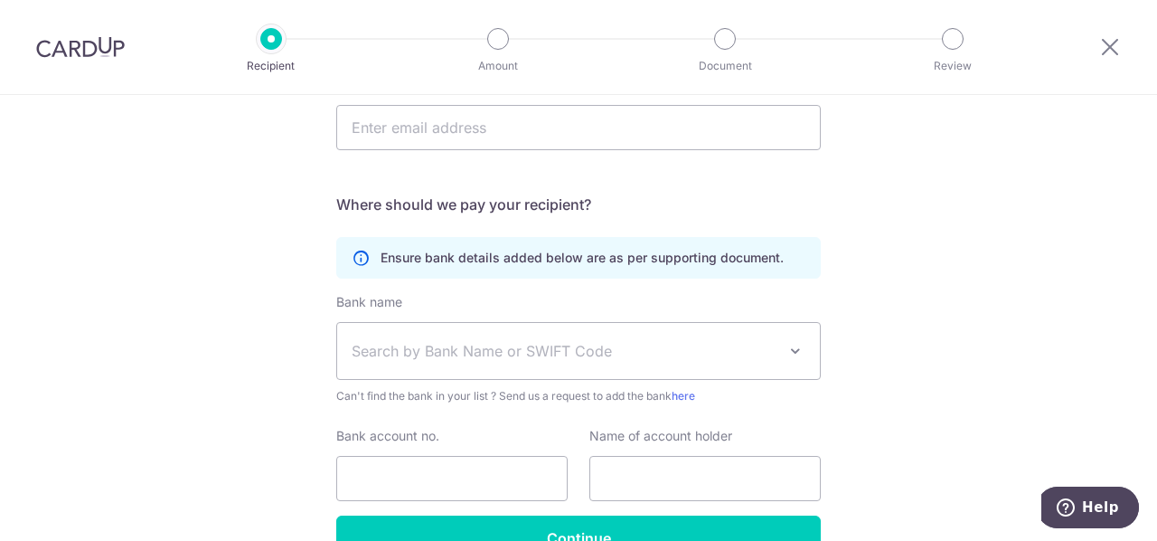
scroll to position [571, 0]
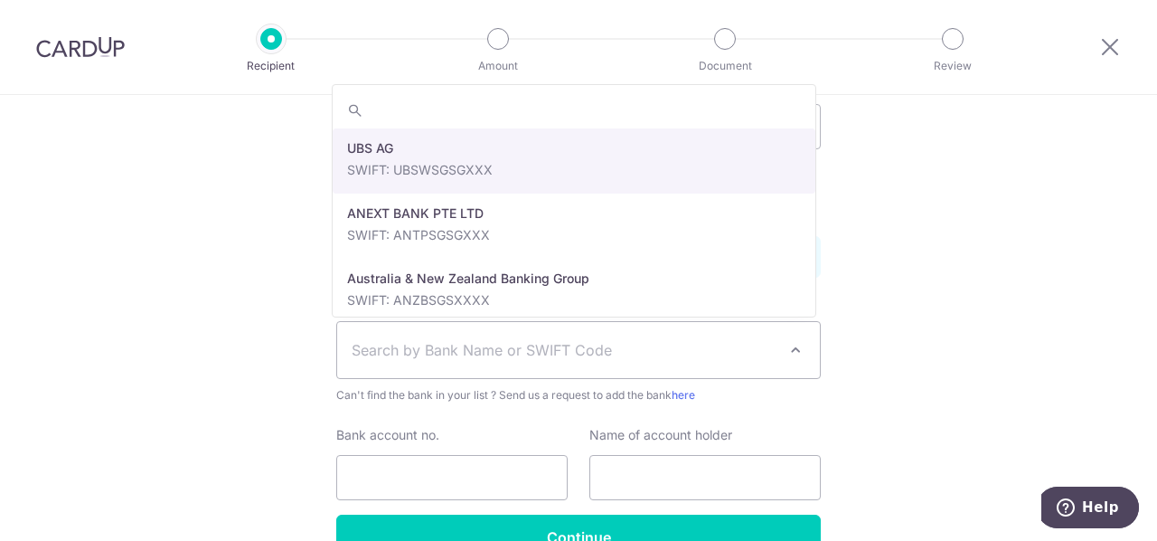
click at [785, 348] on span at bounding box center [796, 350] width 22 height 22
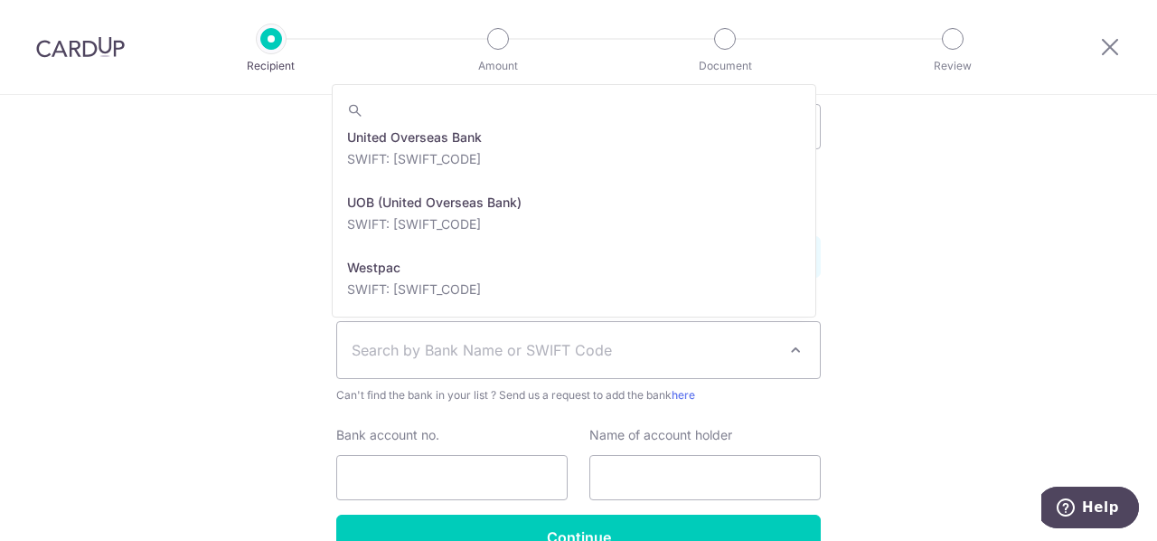
scroll to position [3788, 0]
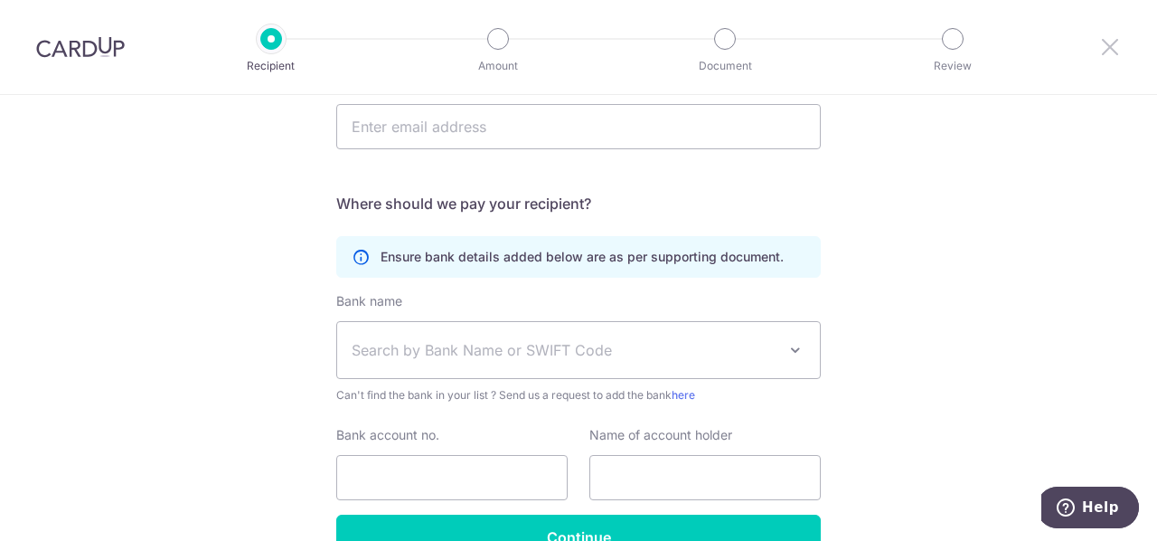
click at [1105, 55] on icon at bounding box center [1111, 46] width 22 height 23
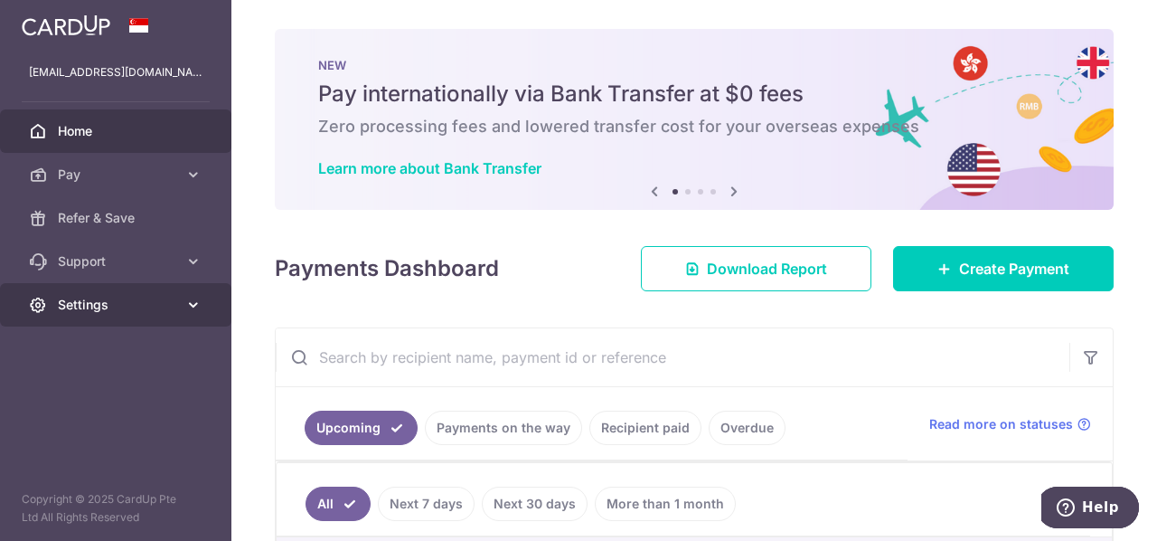
click at [197, 308] on icon at bounding box center [193, 305] width 18 height 18
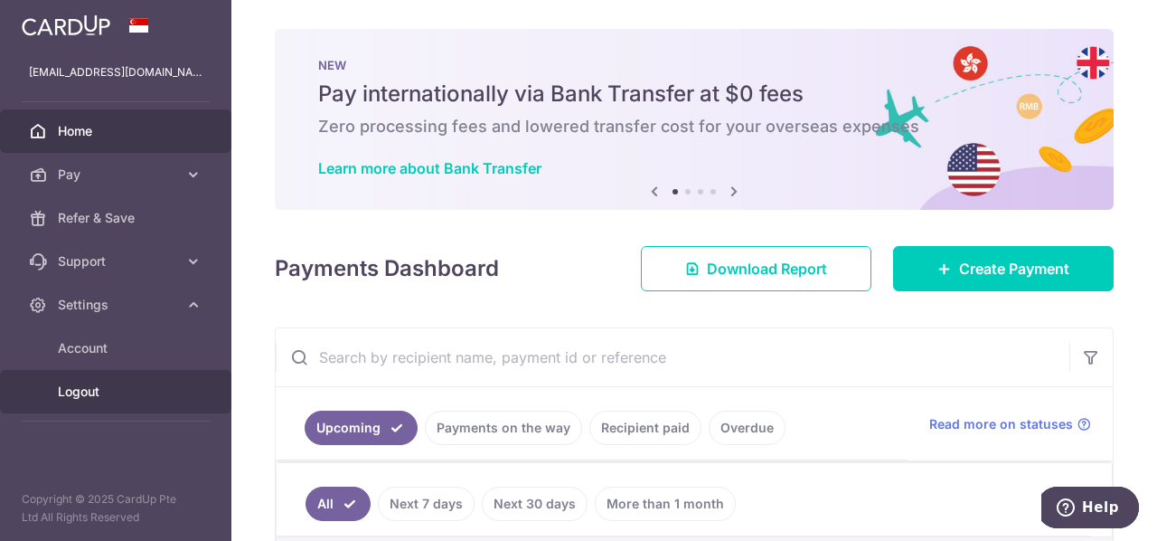
click at [112, 392] on span "Logout" at bounding box center [117, 392] width 119 height 18
